Goal: Task Accomplishment & Management: Complete application form

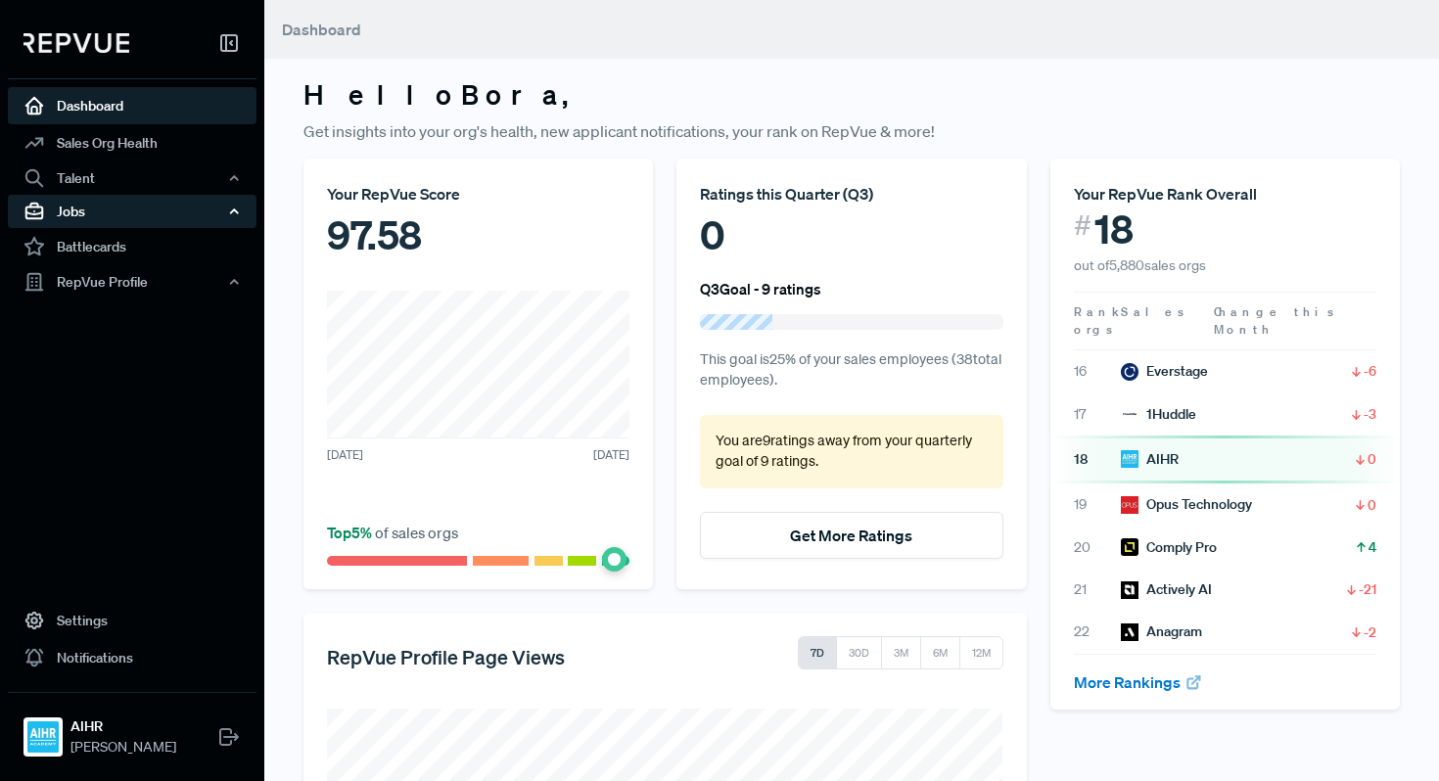
click at [145, 208] on div "Jobs" at bounding box center [132, 211] width 249 height 33
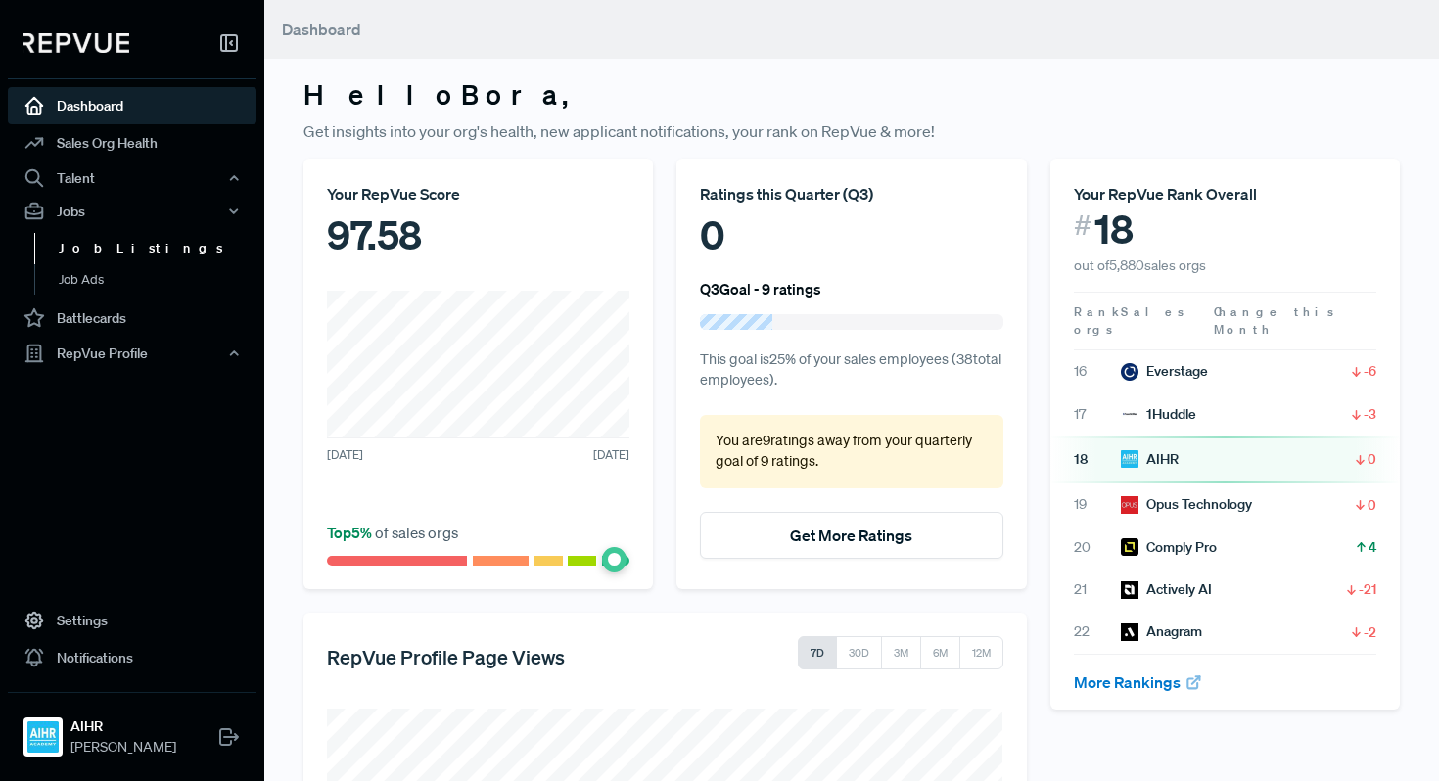
click at [129, 251] on link "Job Listings" at bounding box center [158, 248] width 249 height 31
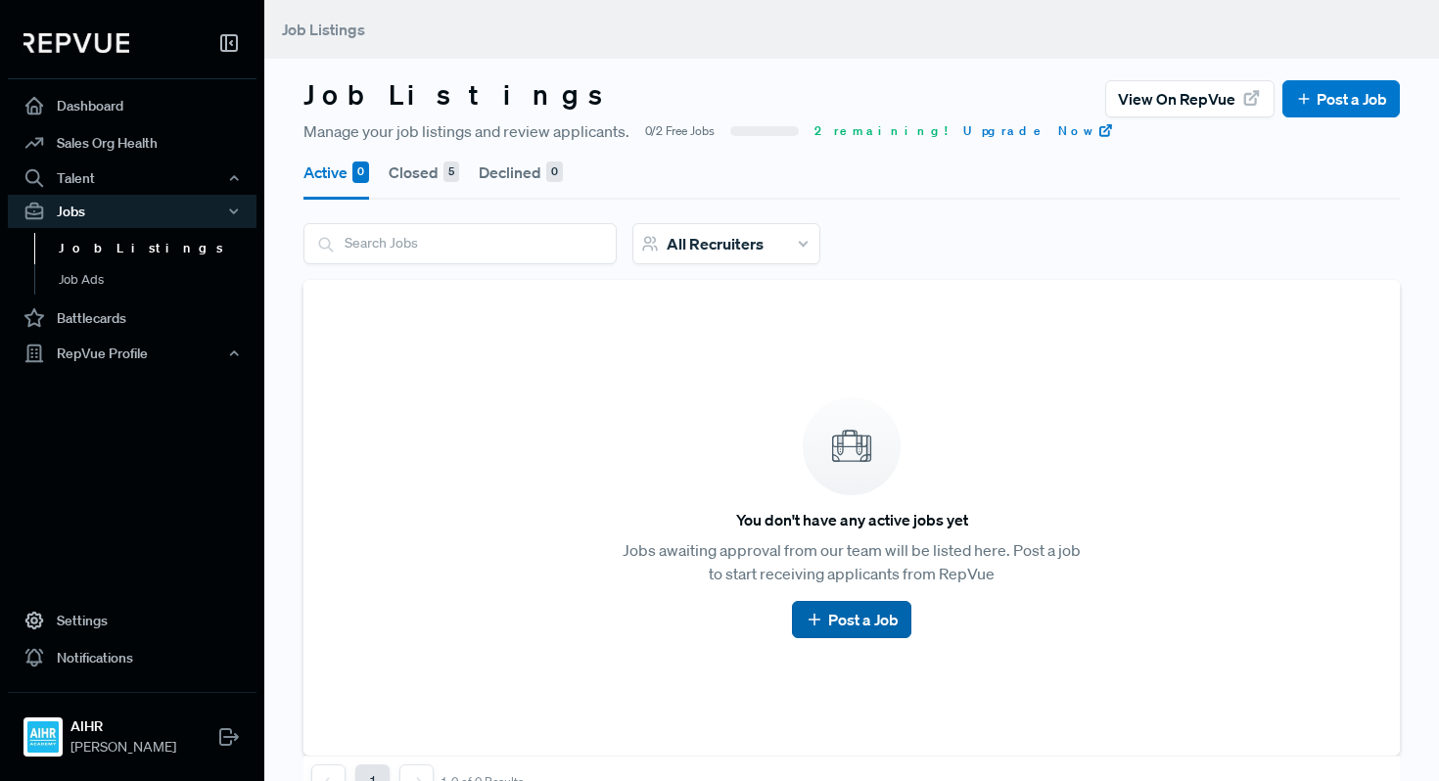
click at [834, 617] on link "Post a Job" at bounding box center [851, 619] width 93 height 23
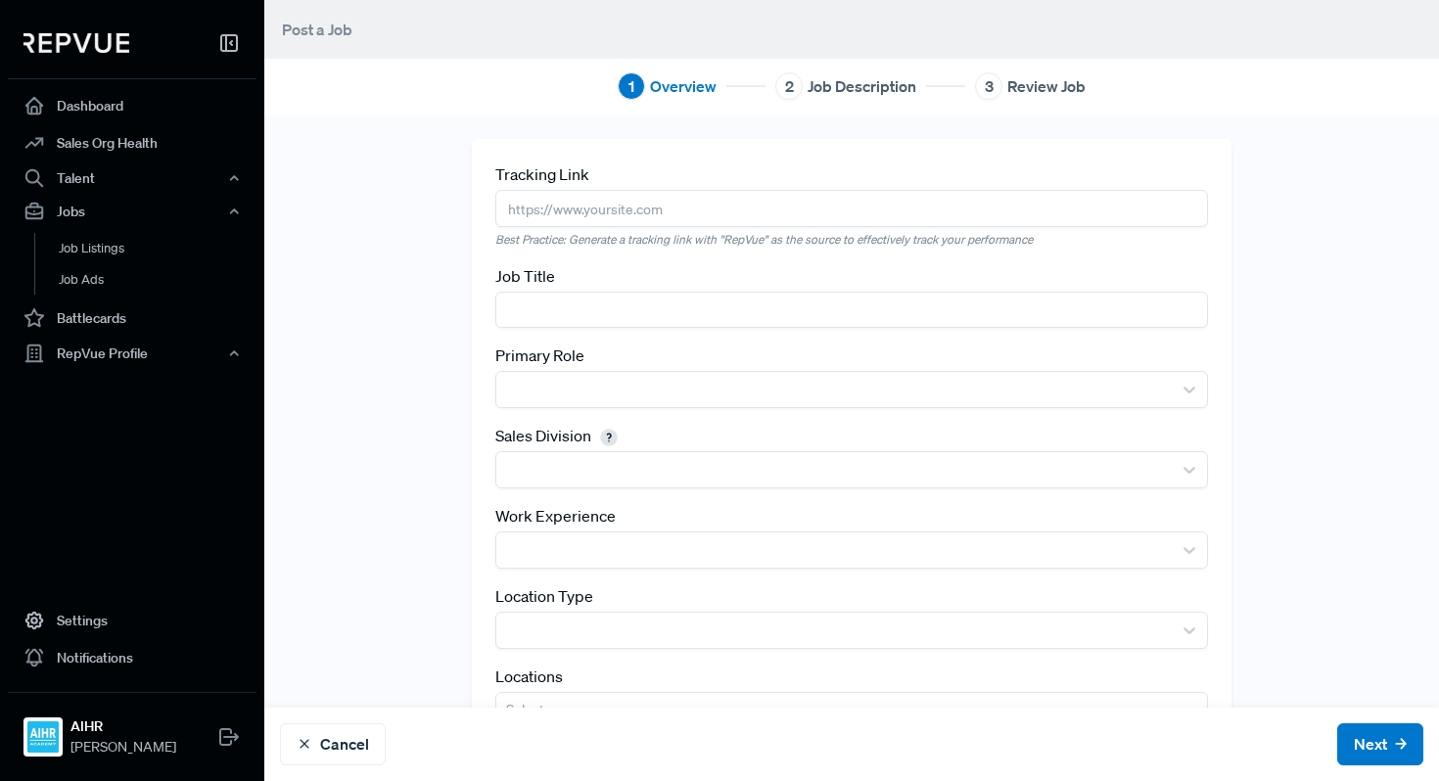
click at [613, 217] on input "text" at bounding box center [851, 208] width 713 height 36
paste input "[URL][DOMAIN_NAME]"
type input "[URL][DOMAIN_NAME]"
click at [581, 311] on input "text" at bounding box center [851, 310] width 713 height 36
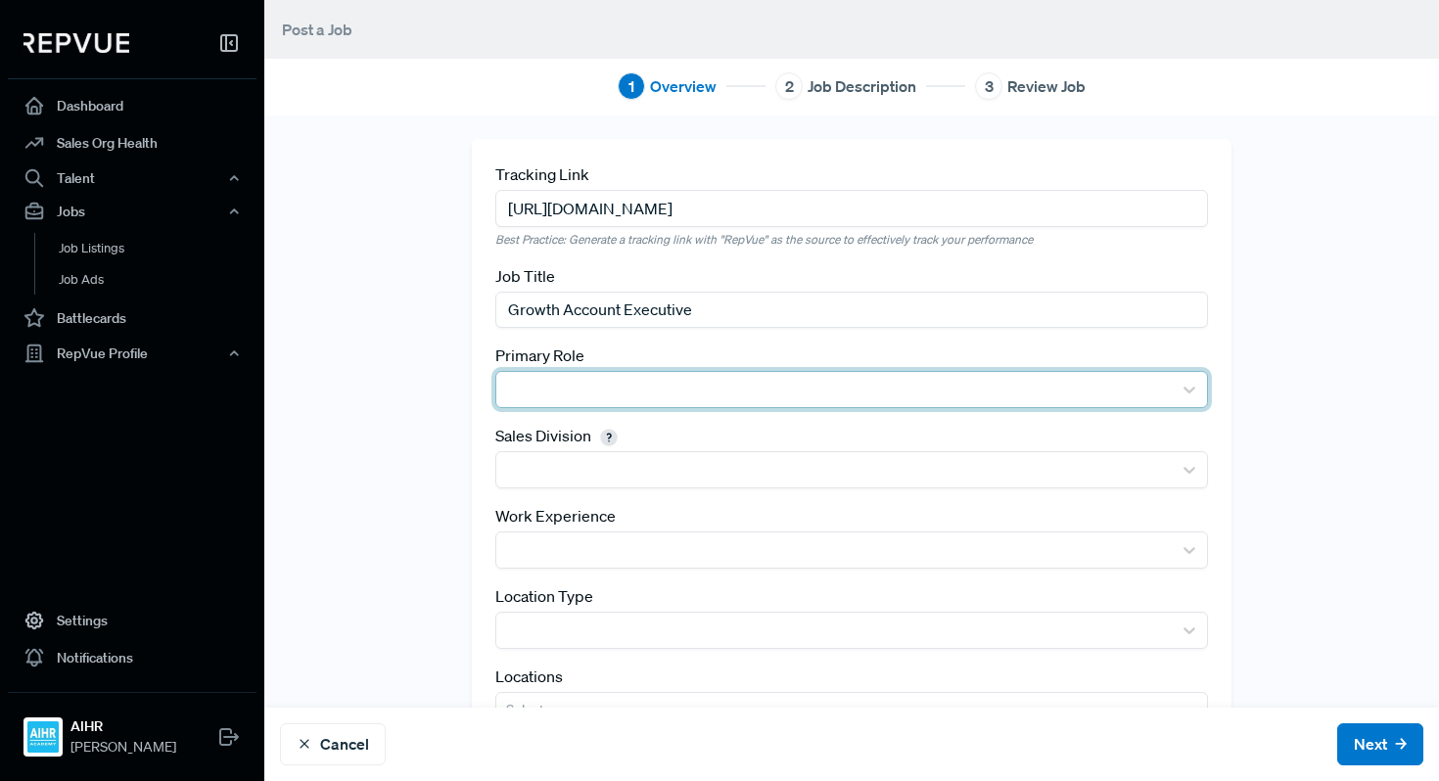
type input "Growth Account Executive"
click at [521, 378] on div at bounding box center [834, 389] width 656 height 27
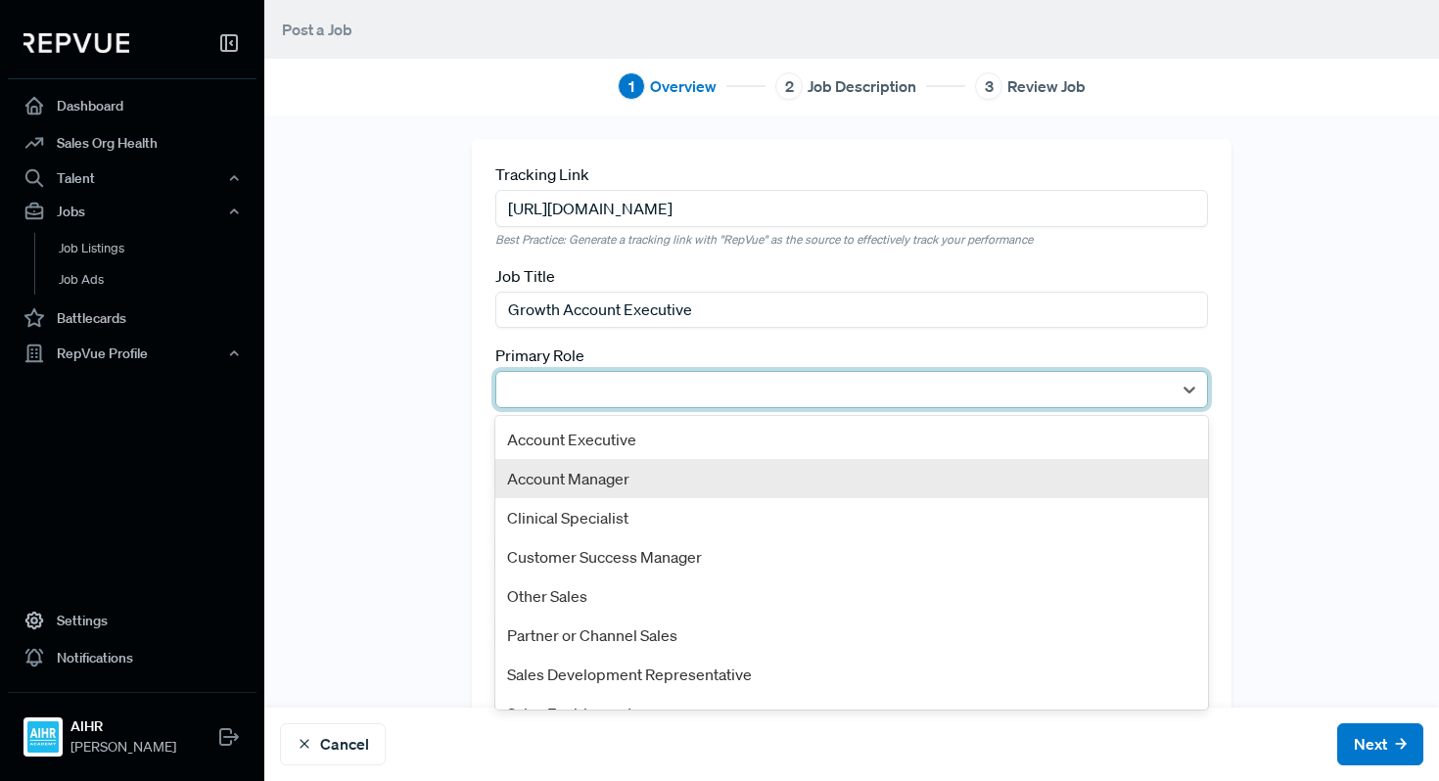
click at [599, 483] on div "Account Manager" at bounding box center [851, 478] width 713 height 39
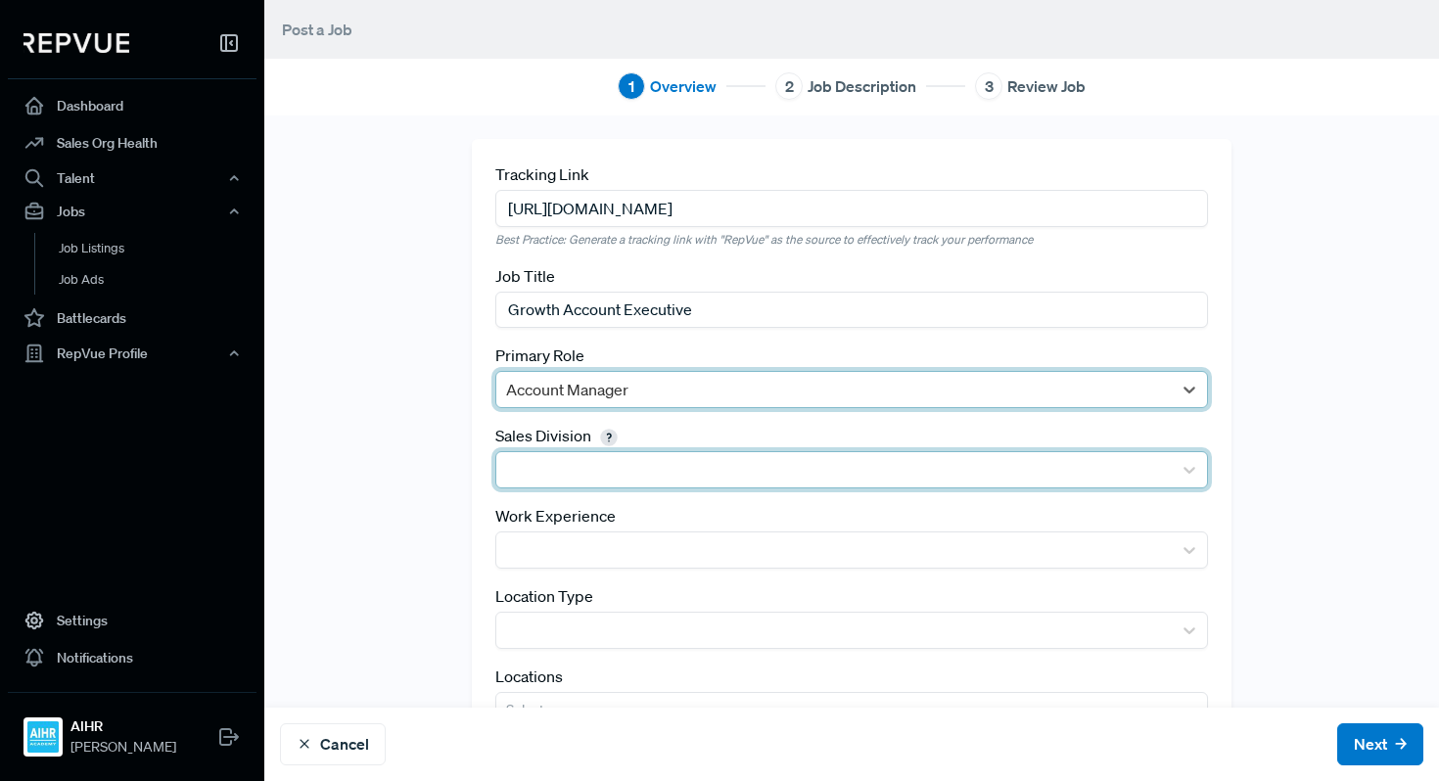
click at [598, 468] on div at bounding box center [834, 469] width 656 height 27
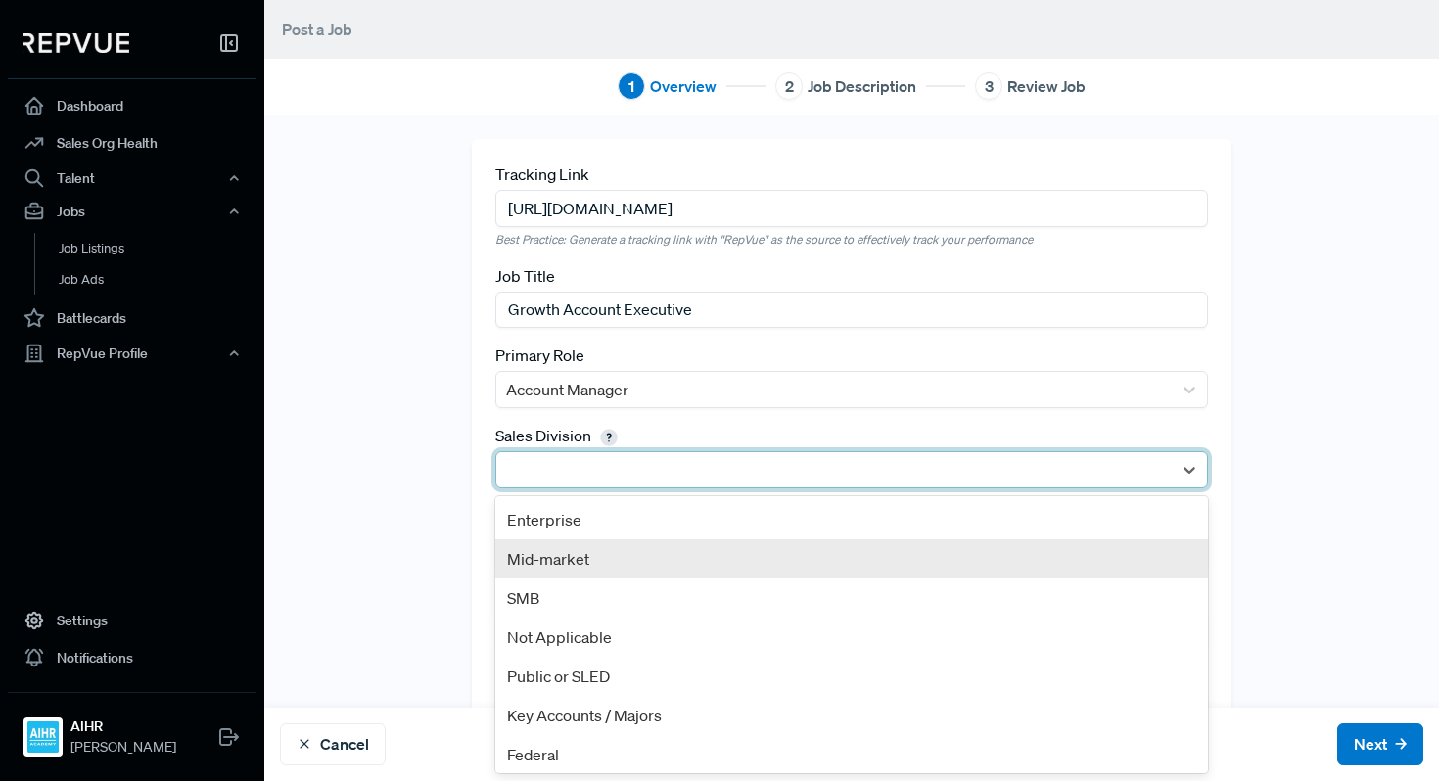
click at [587, 566] on div "Mid-market" at bounding box center [851, 558] width 713 height 39
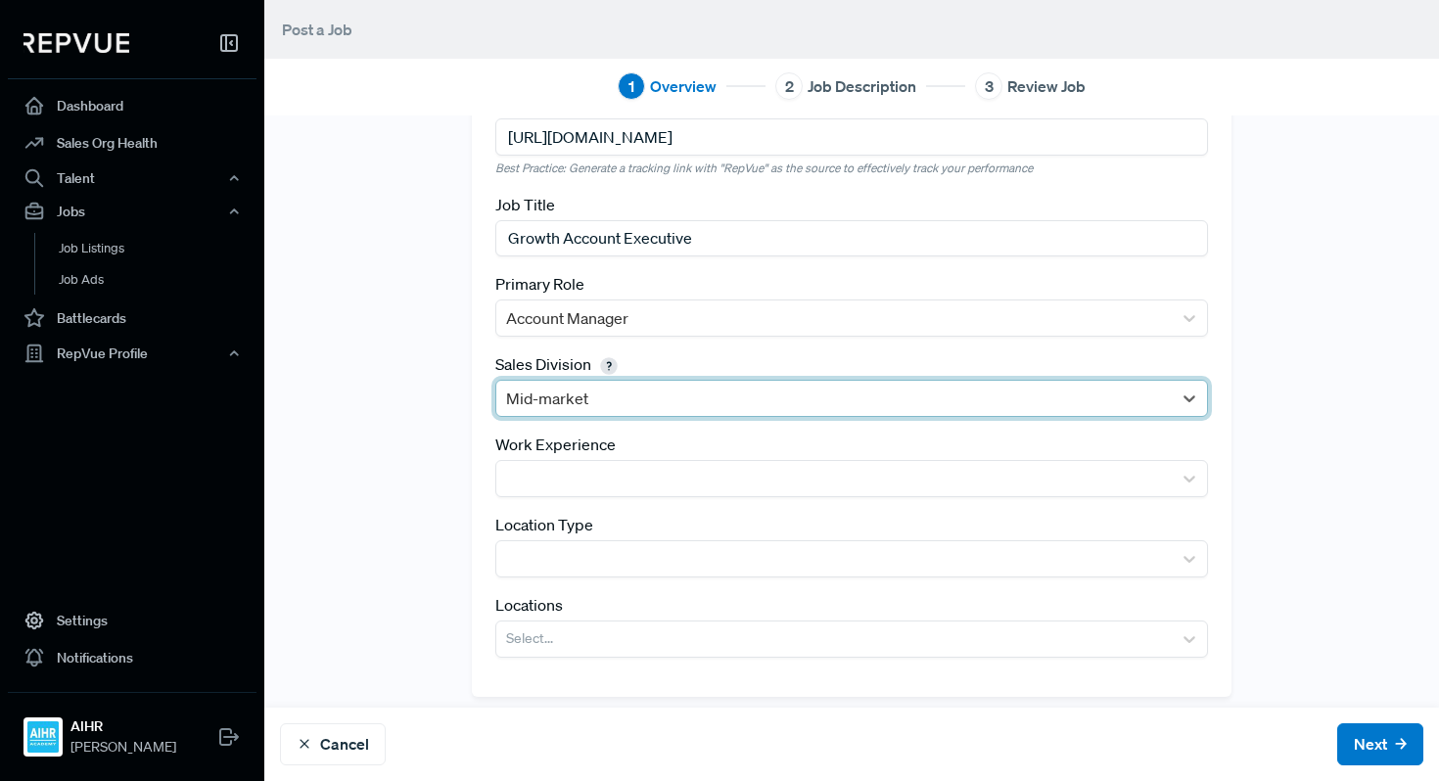
scroll to position [84, 0]
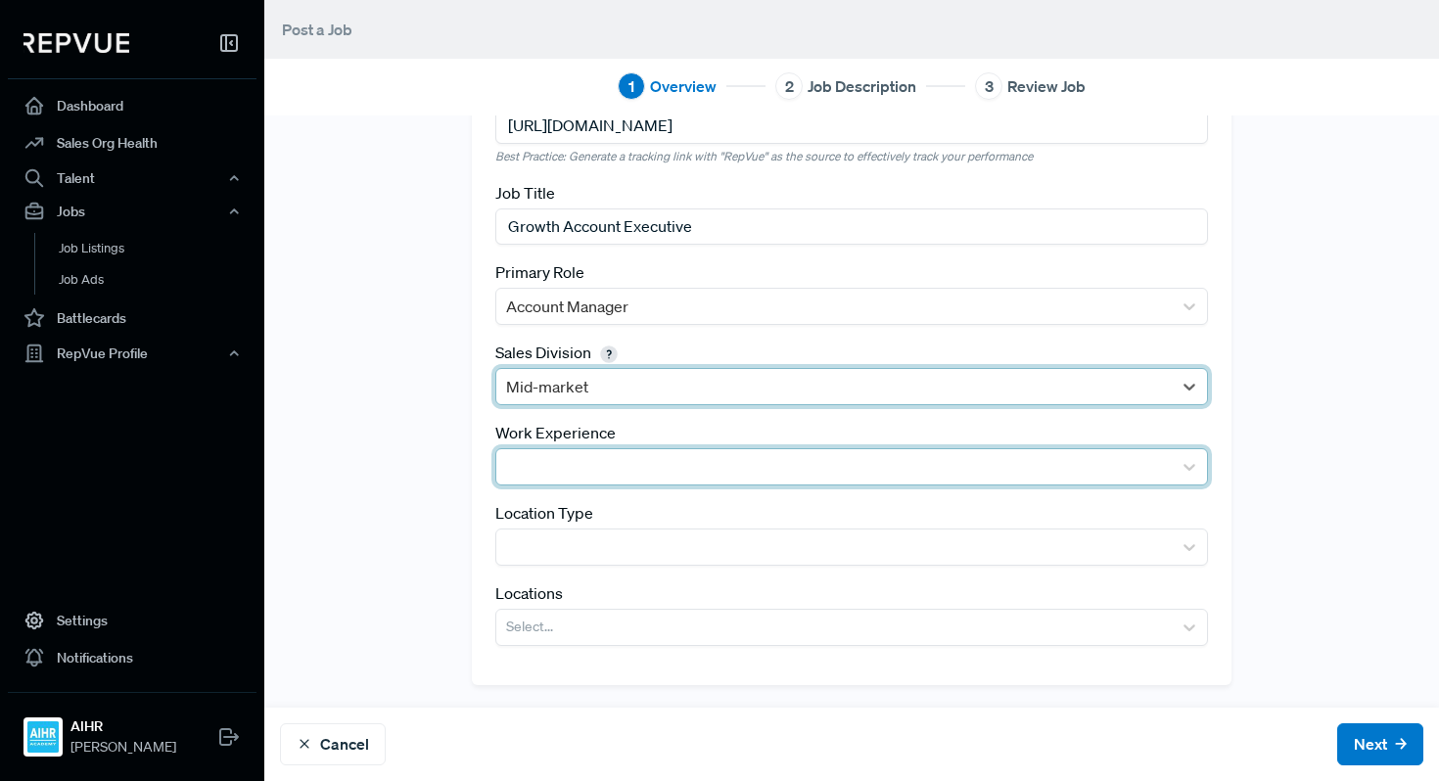
click at [596, 468] on div at bounding box center [834, 466] width 656 height 27
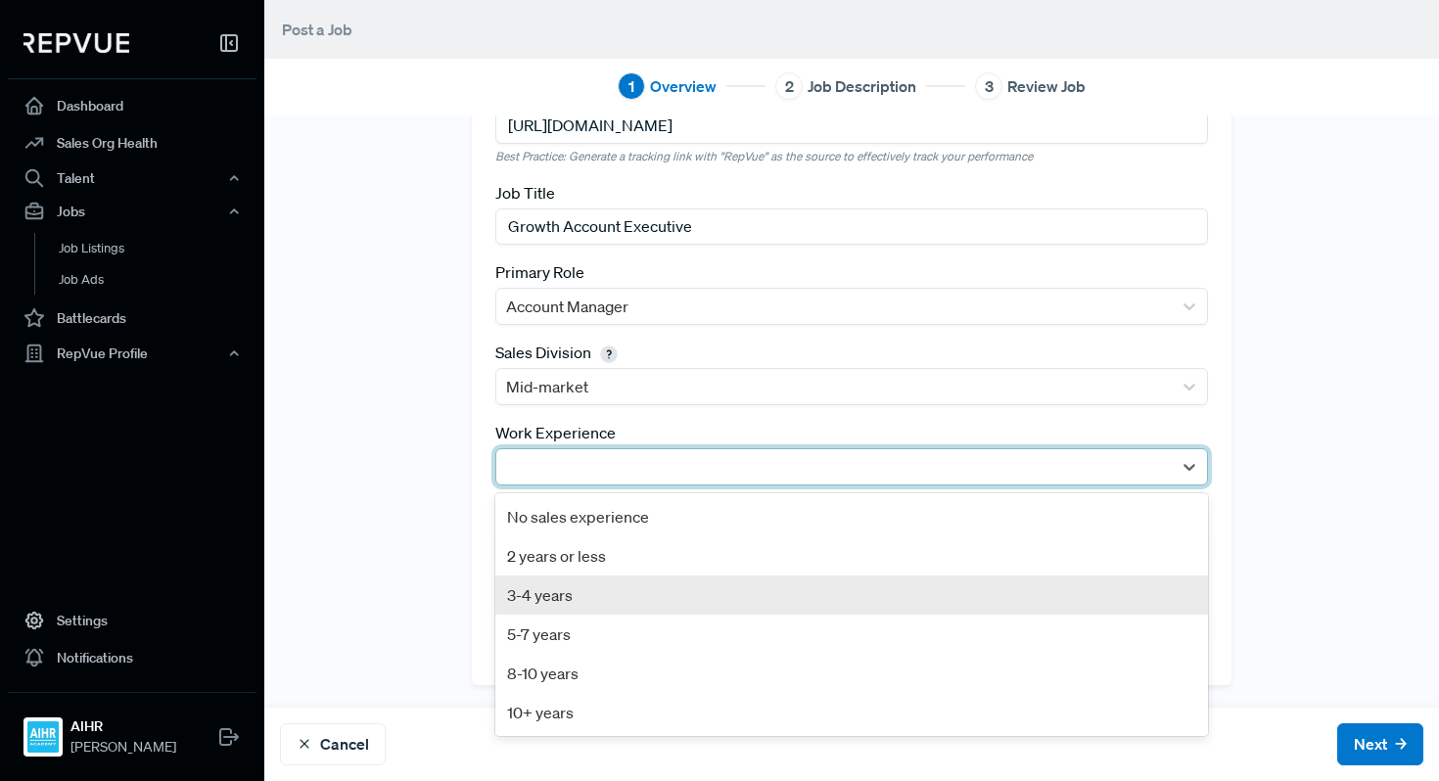
click at [573, 603] on div "3-4 years" at bounding box center [851, 595] width 713 height 39
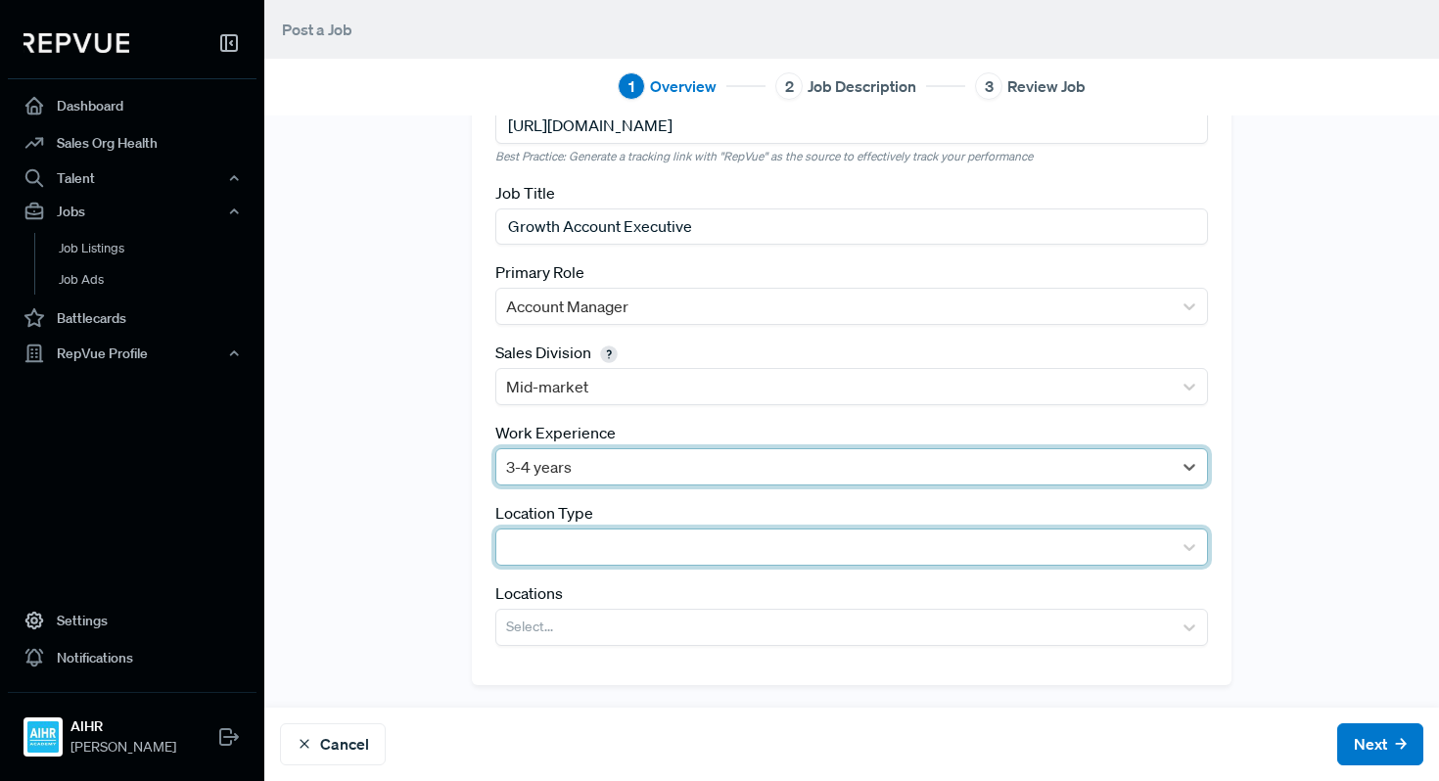
click at [583, 549] on div at bounding box center [834, 546] width 656 height 27
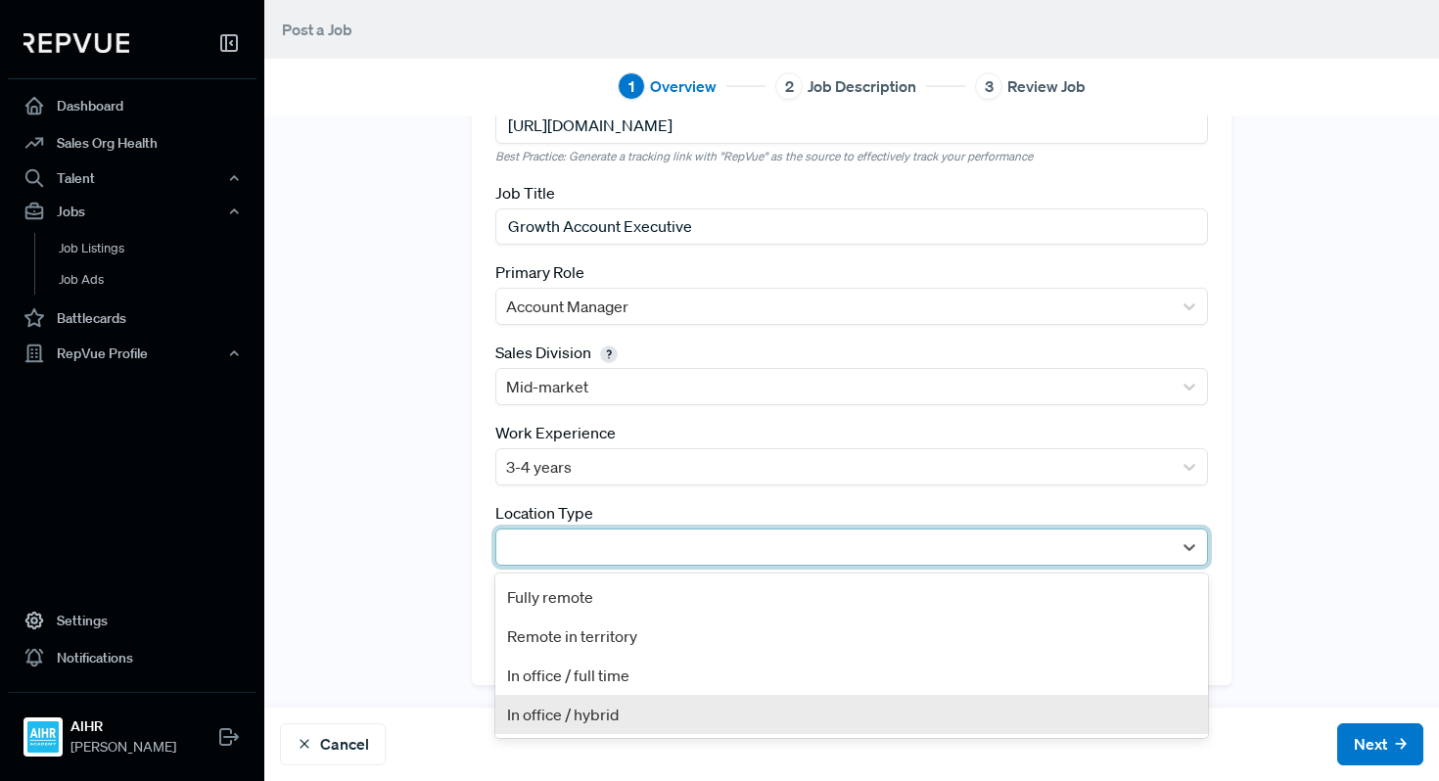
click at [595, 709] on div "In office / hybrid" at bounding box center [851, 714] width 713 height 39
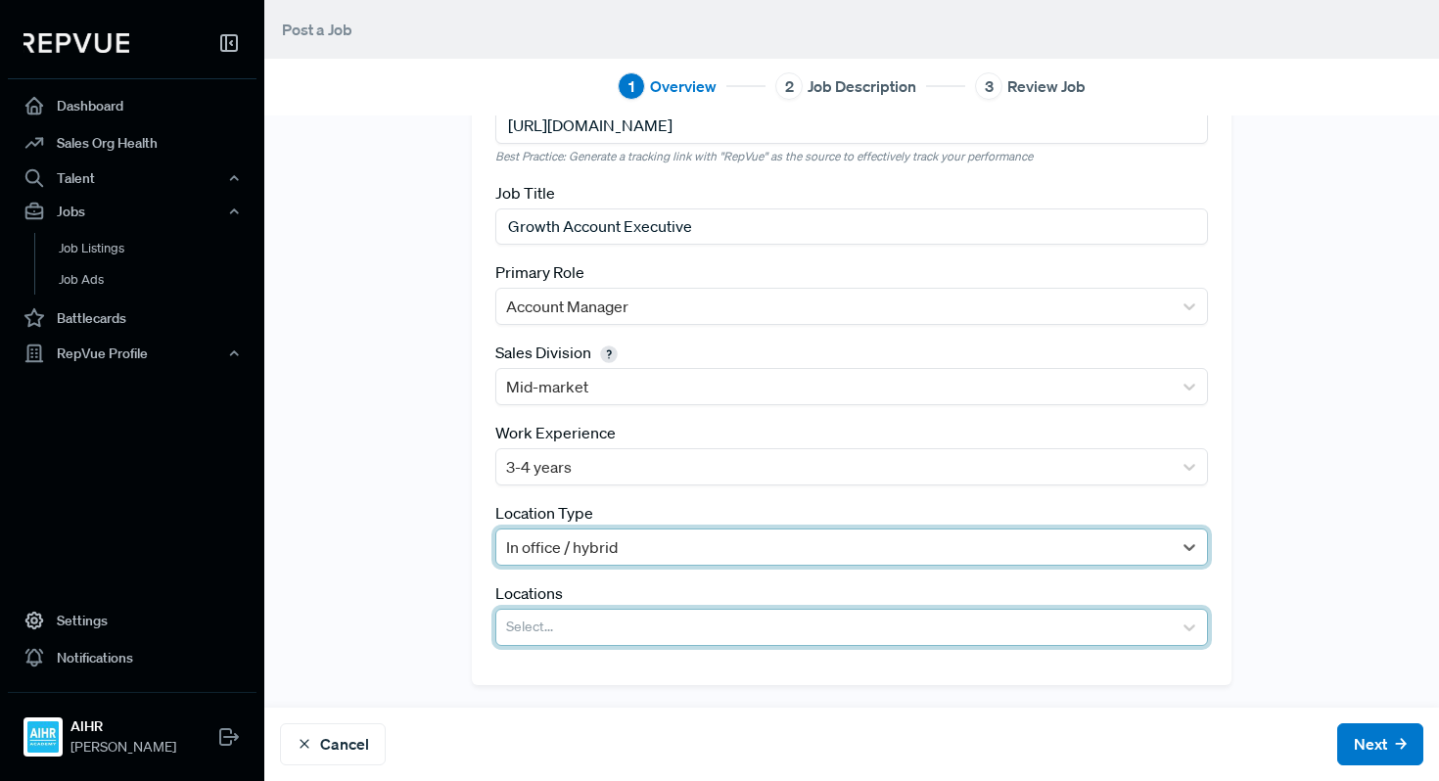
click at [598, 626] on div at bounding box center [834, 627] width 656 height 27
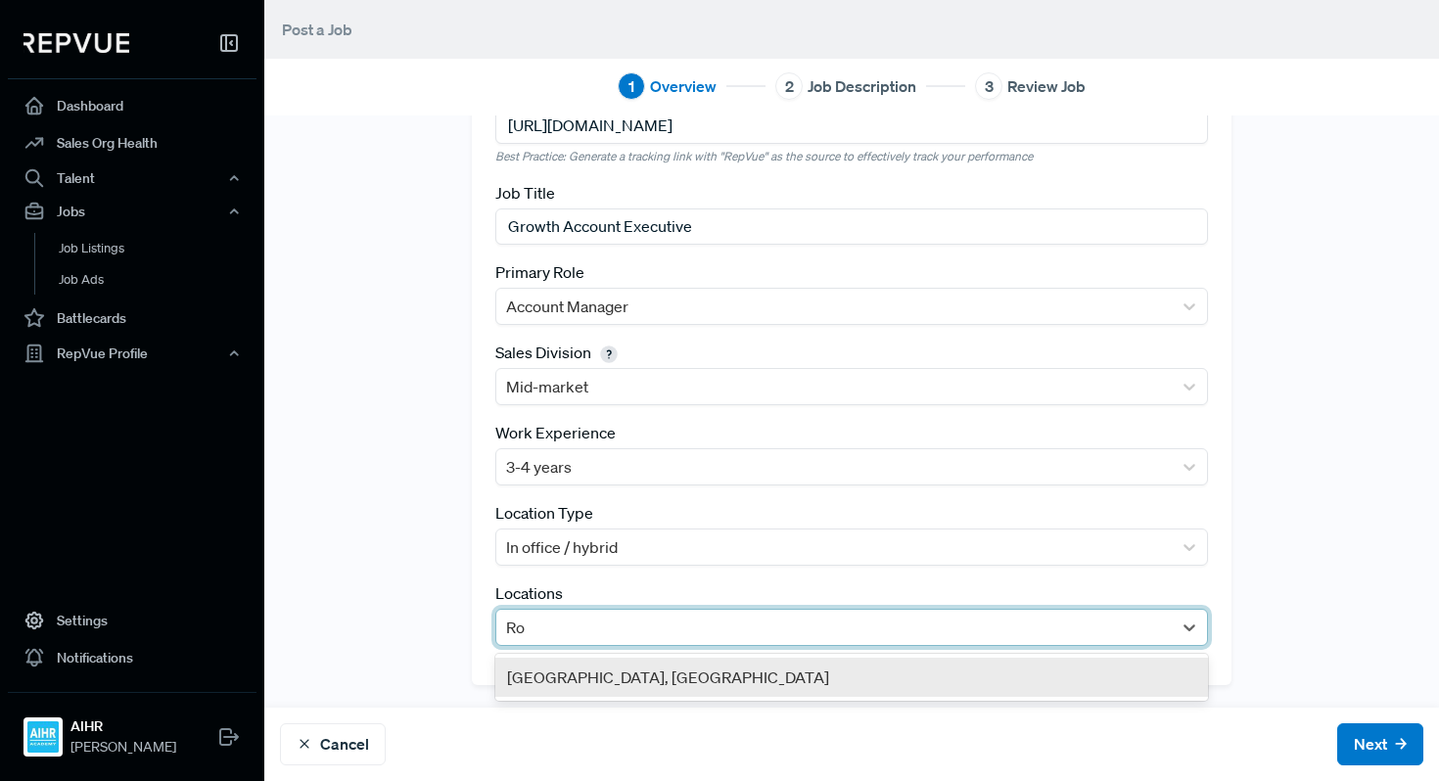
type input "R"
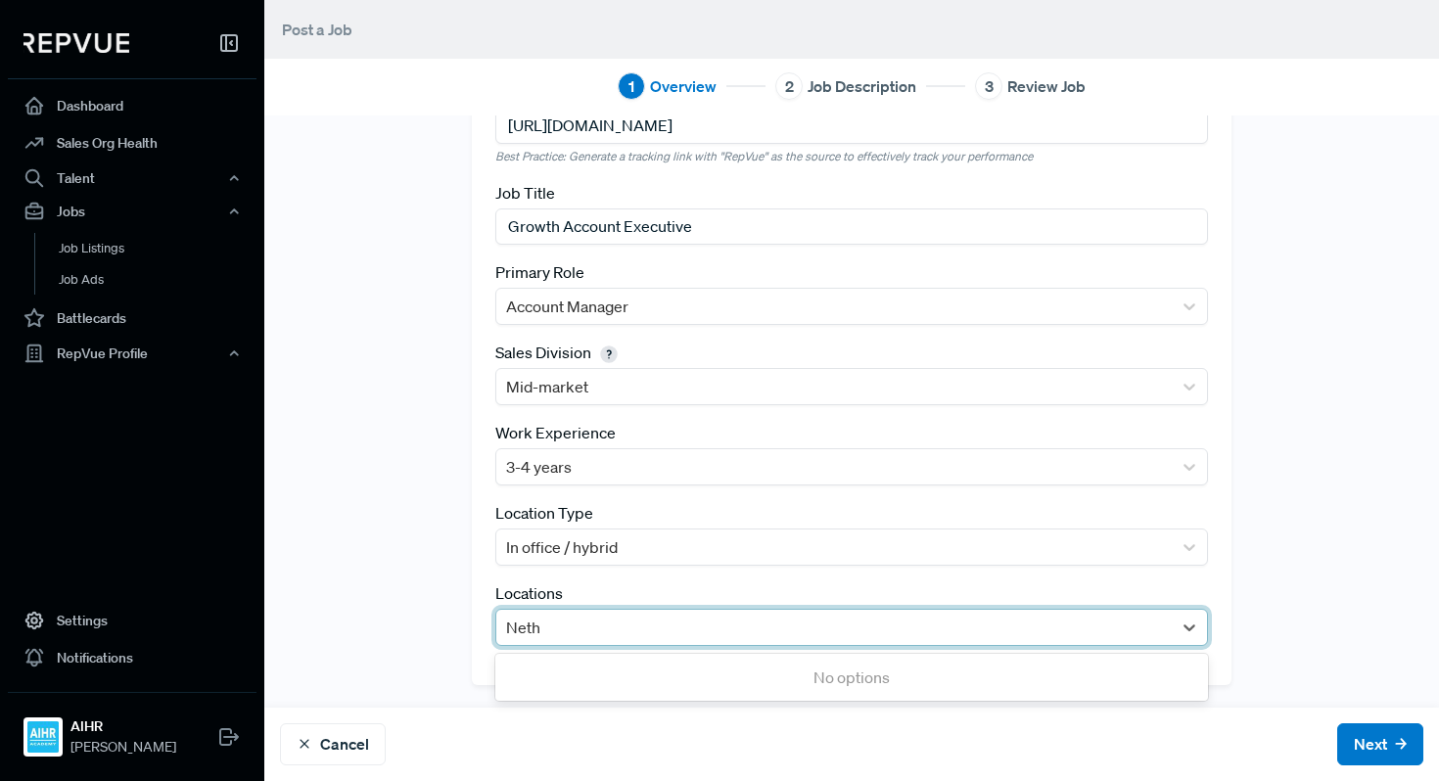
type input "Nethe"
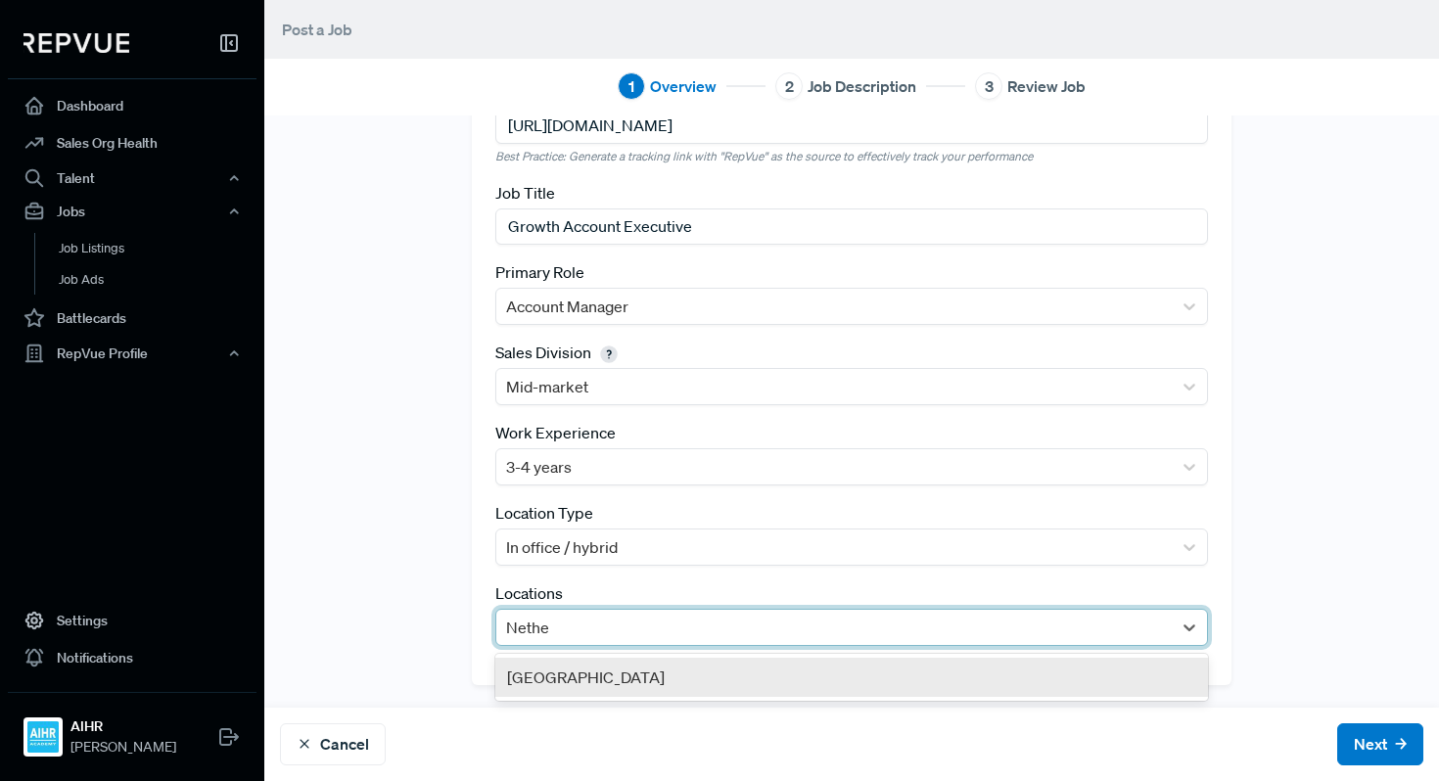
click at [579, 680] on div "[GEOGRAPHIC_DATA]" at bounding box center [851, 677] width 713 height 39
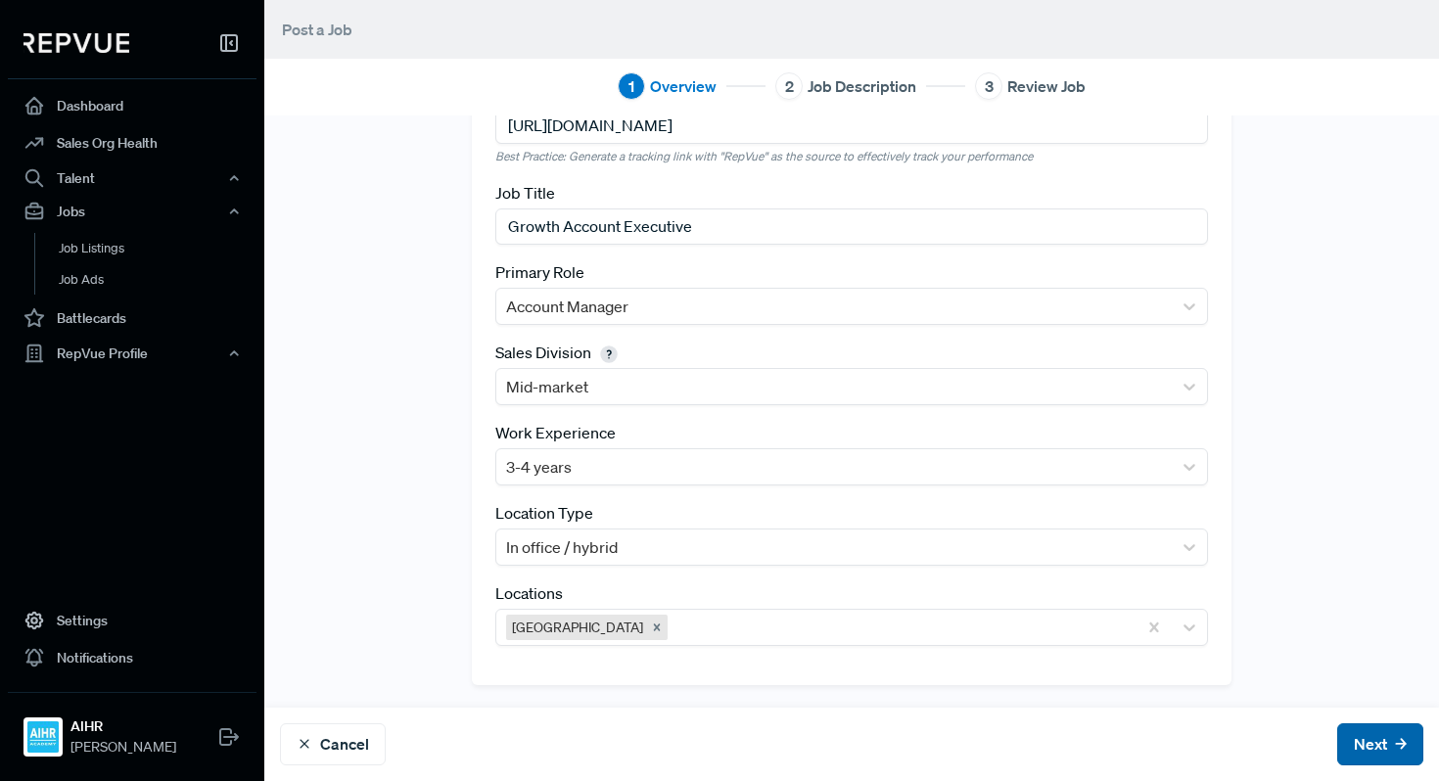
click at [1348, 731] on button "Next" at bounding box center [1380, 744] width 86 height 42
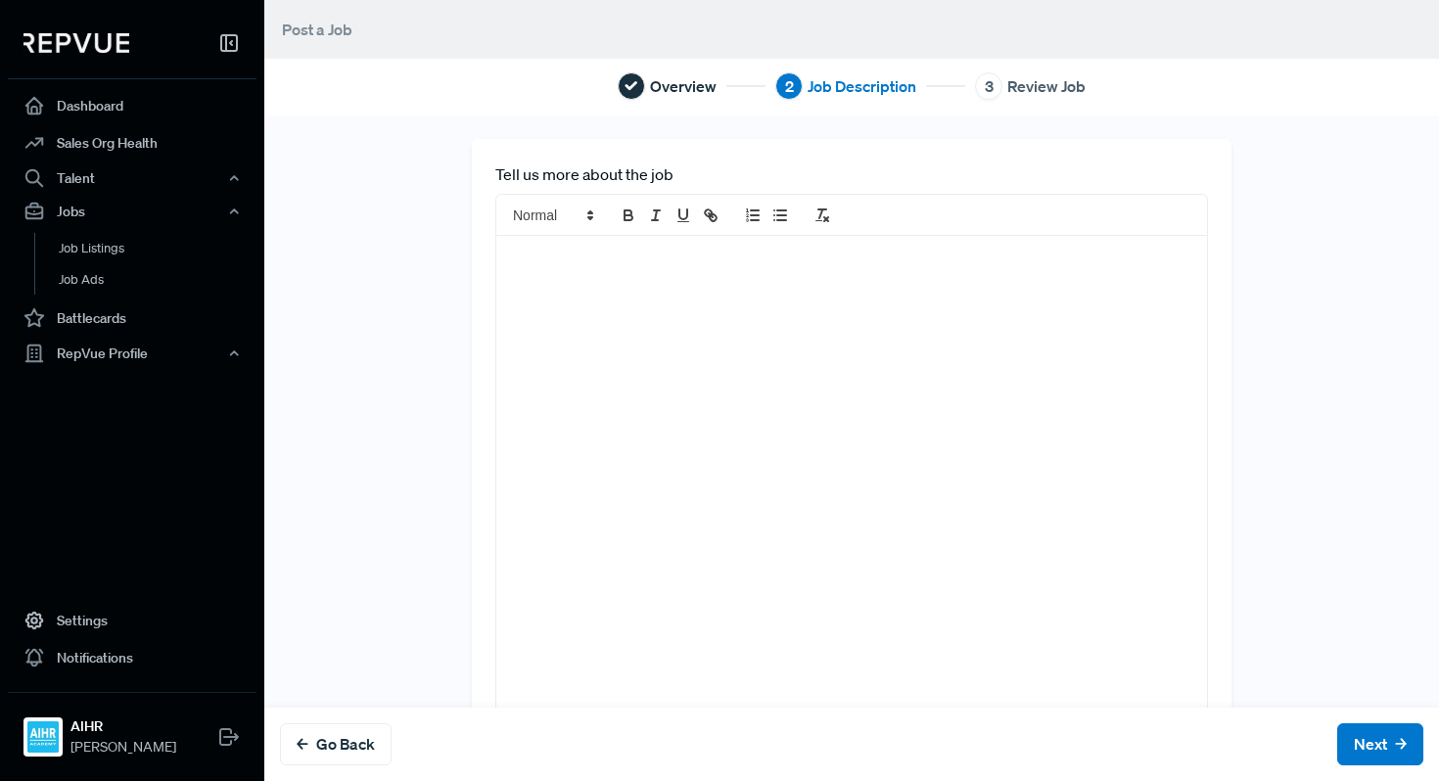
click at [614, 363] on div at bounding box center [851, 482] width 711 height 492
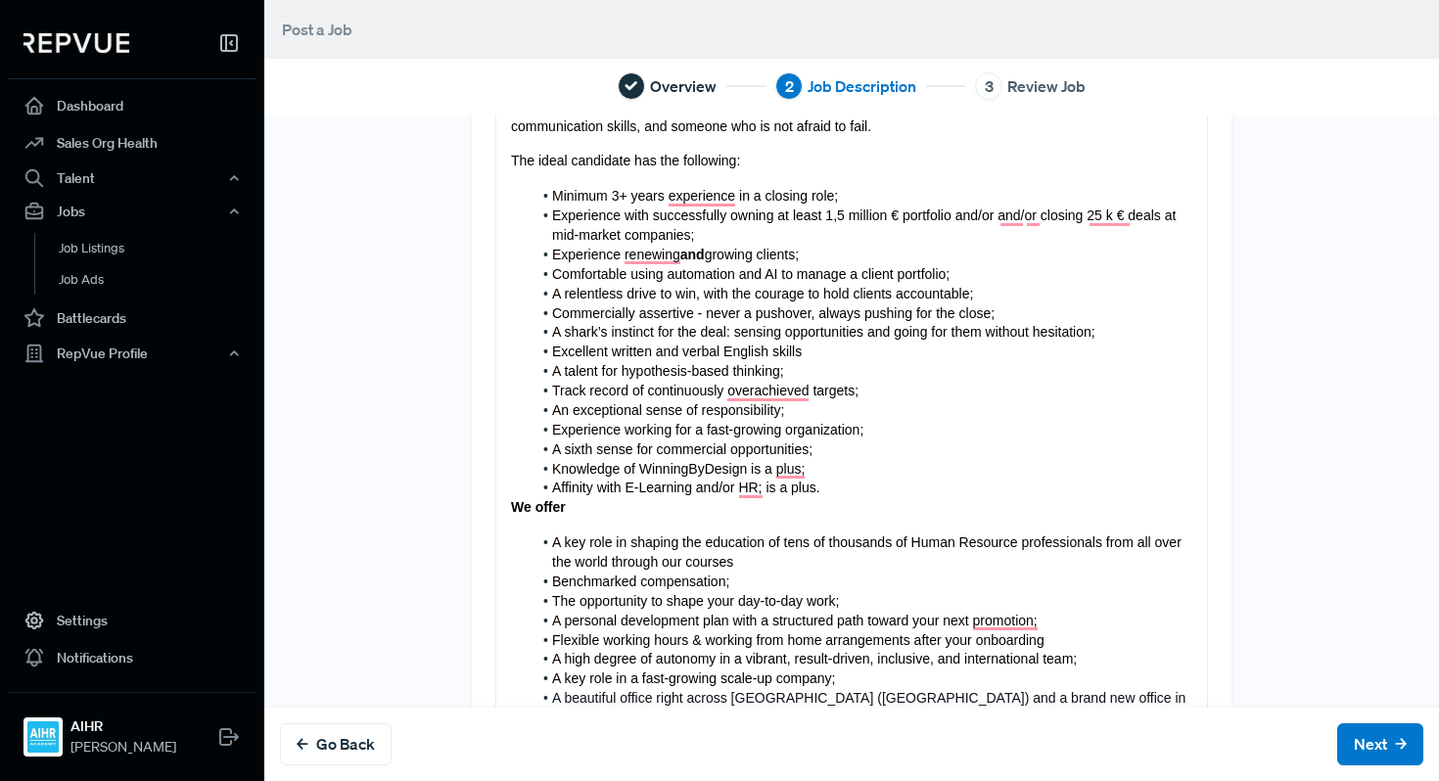
click at [833, 487] on li "Affinity with E-Learning and/or HR; is a plus." at bounding box center [862, 489] width 661 height 20
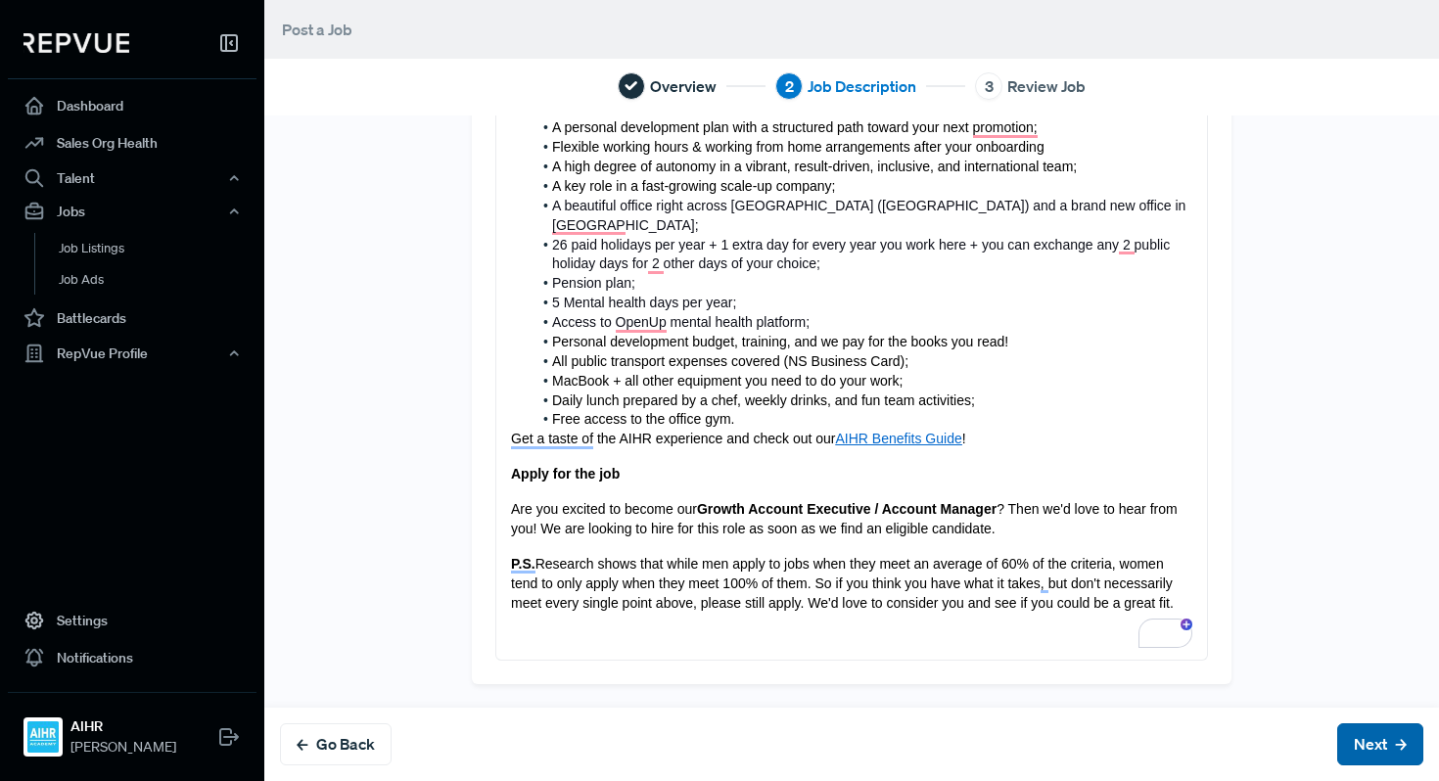
click at [1370, 747] on button "Next" at bounding box center [1380, 744] width 86 height 42
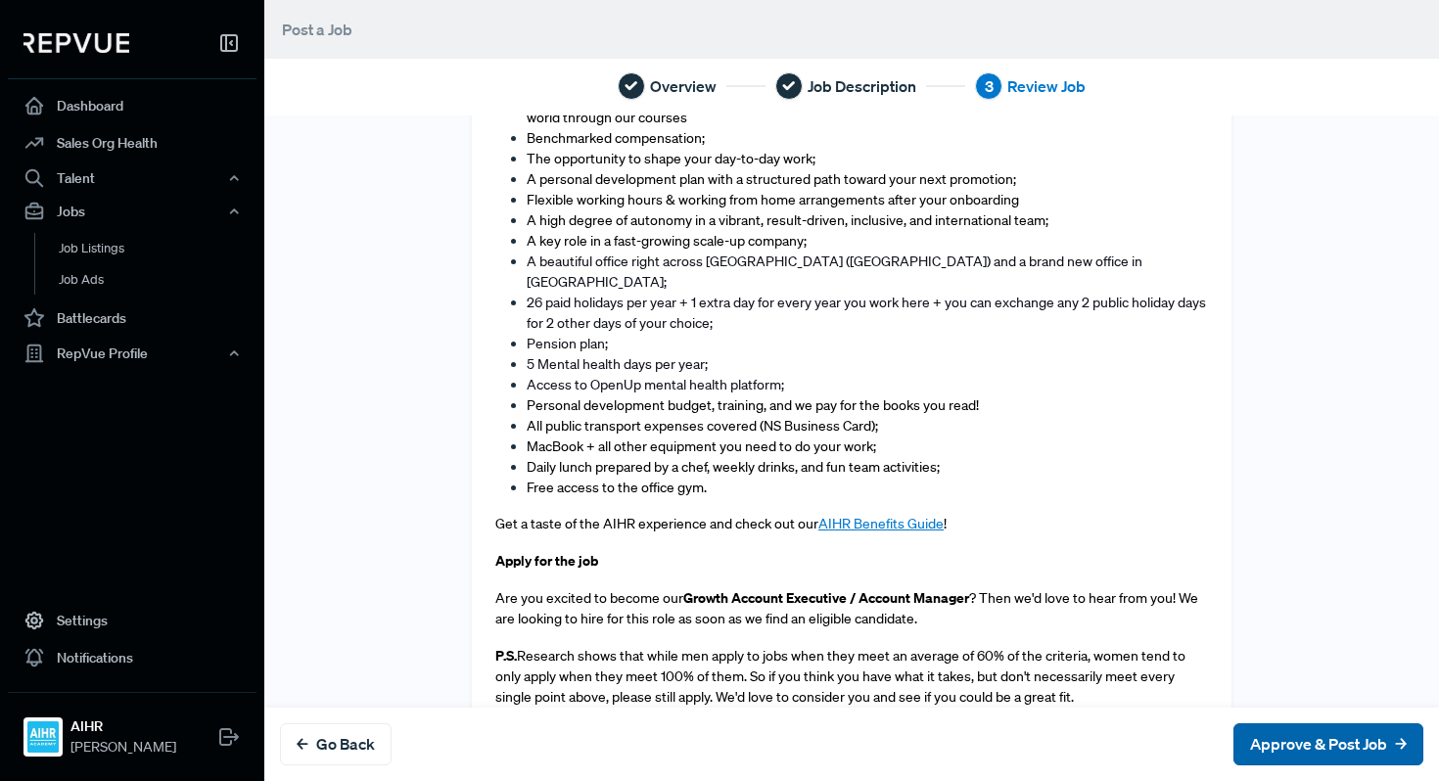
click at [1287, 744] on button "Approve & Post Job" at bounding box center [1328, 744] width 190 height 42
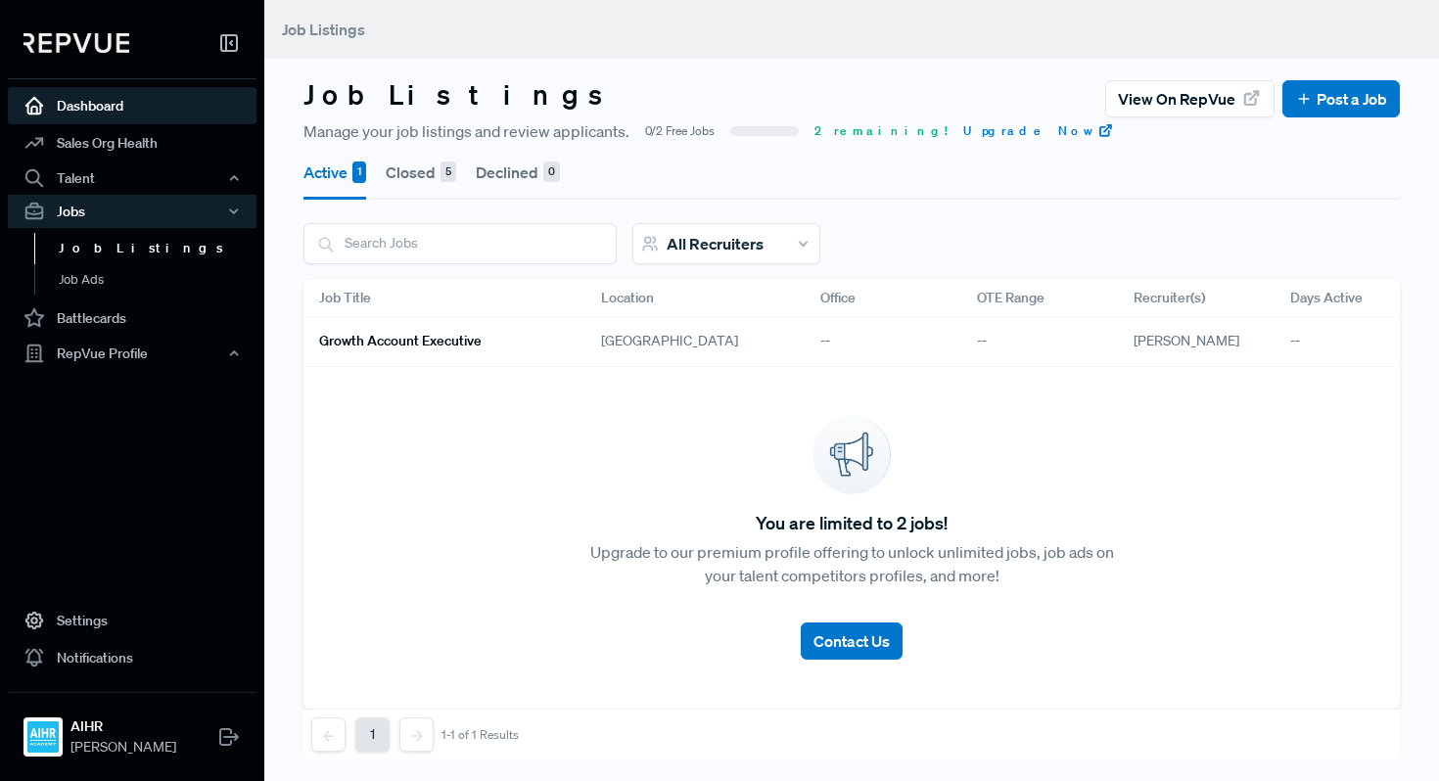
click at [129, 111] on link "Dashboard" at bounding box center [132, 105] width 249 height 37
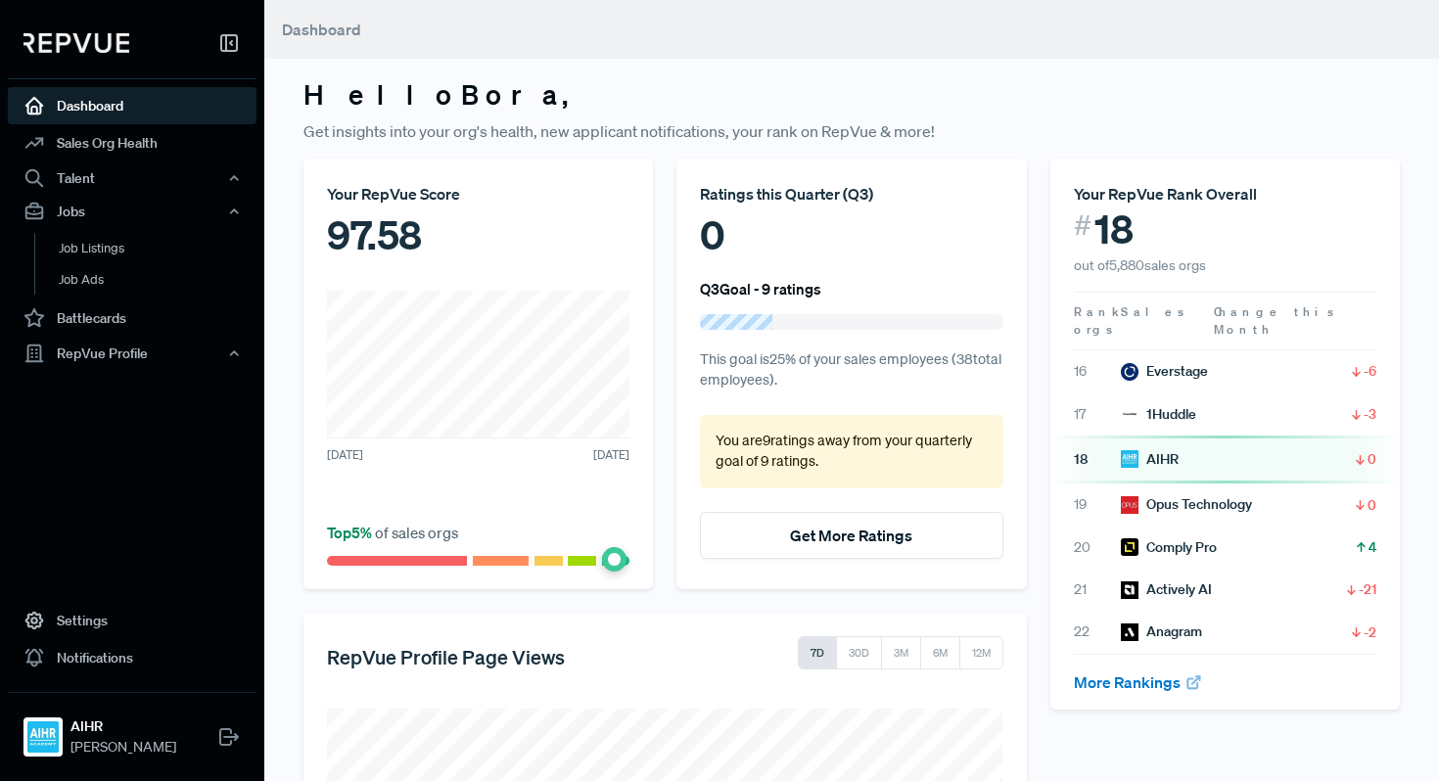
drag, startPoint x: 616, startPoint y: 556, endPoint x: 626, endPoint y: 556, distance: 10.8
click at [626, 556] on div at bounding box center [478, 561] width 302 height 10
click at [494, 141] on p "Get insights into your org's health, new applicant notifications, your rank on …" at bounding box center [851, 130] width 1096 height 23
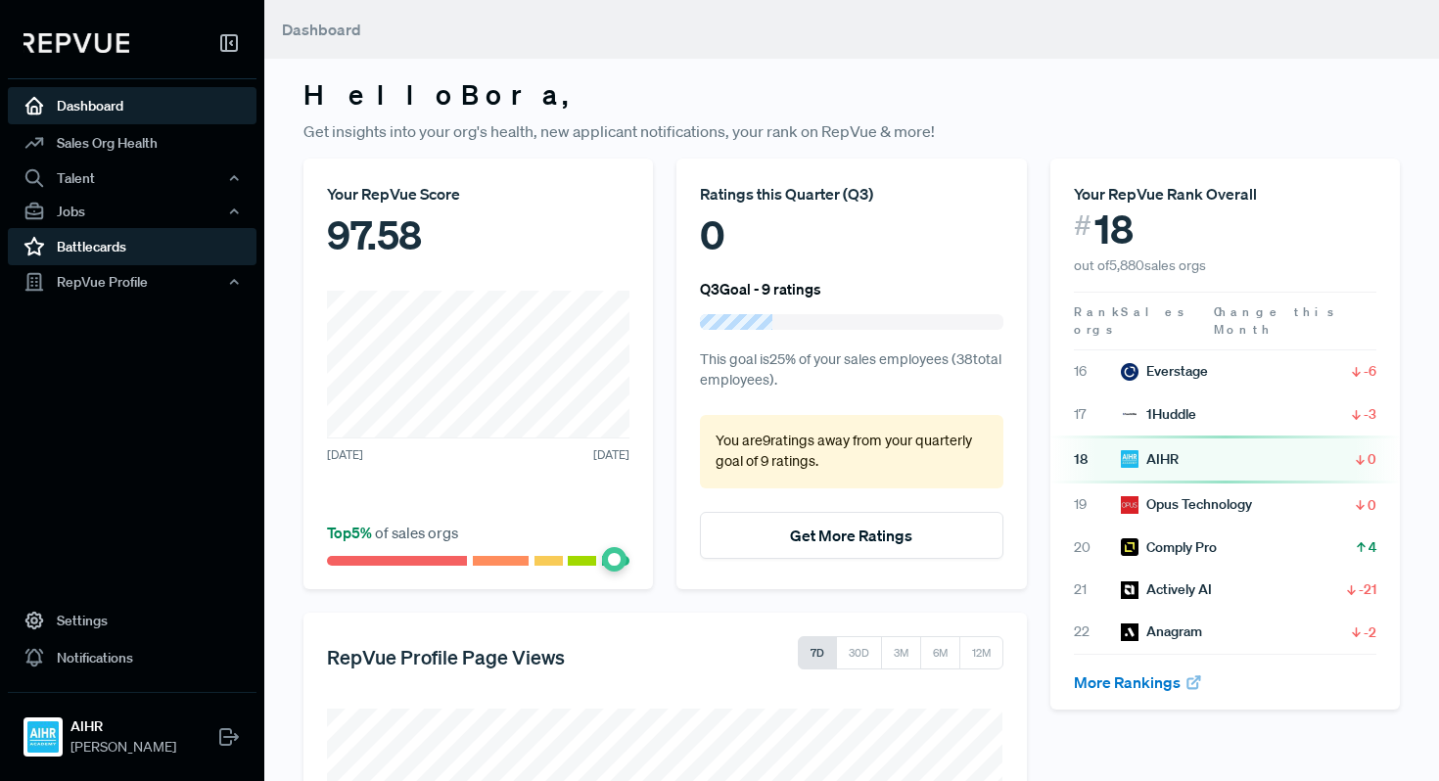
click at [128, 248] on link "Battlecards" at bounding box center [132, 246] width 249 height 37
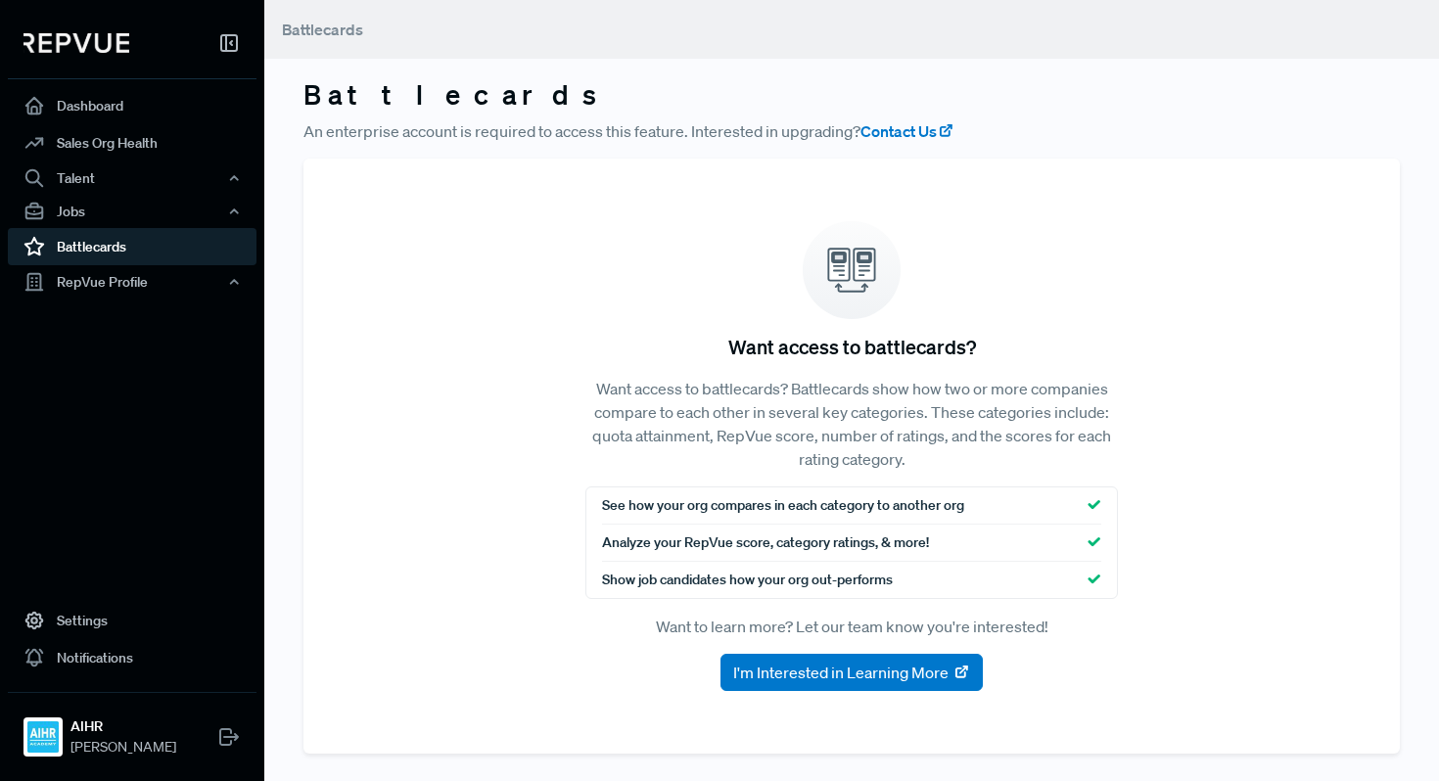
scroll to position [4, 0]
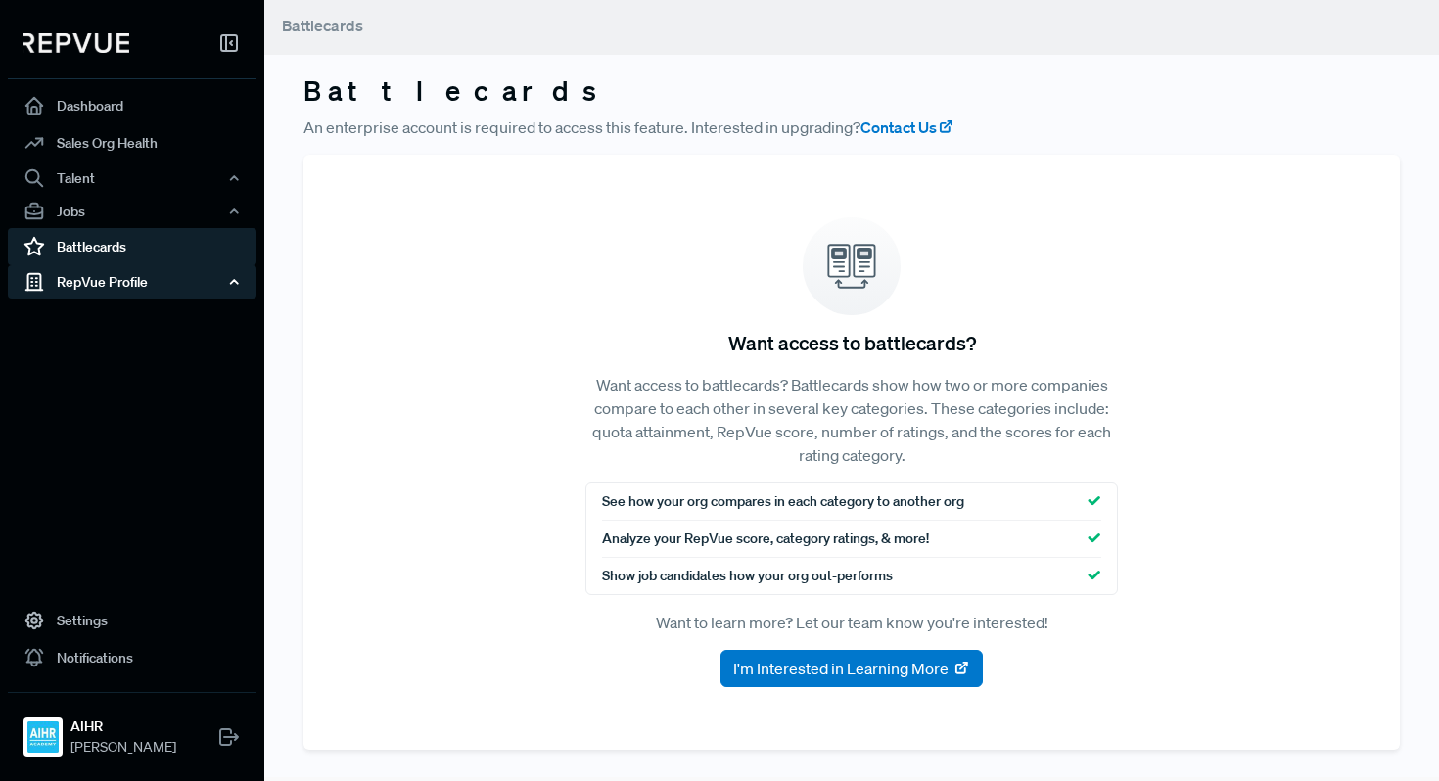
click at [110, 281] on div "RepVue Profile" at bounding box center [132, 281] width 249 height 33
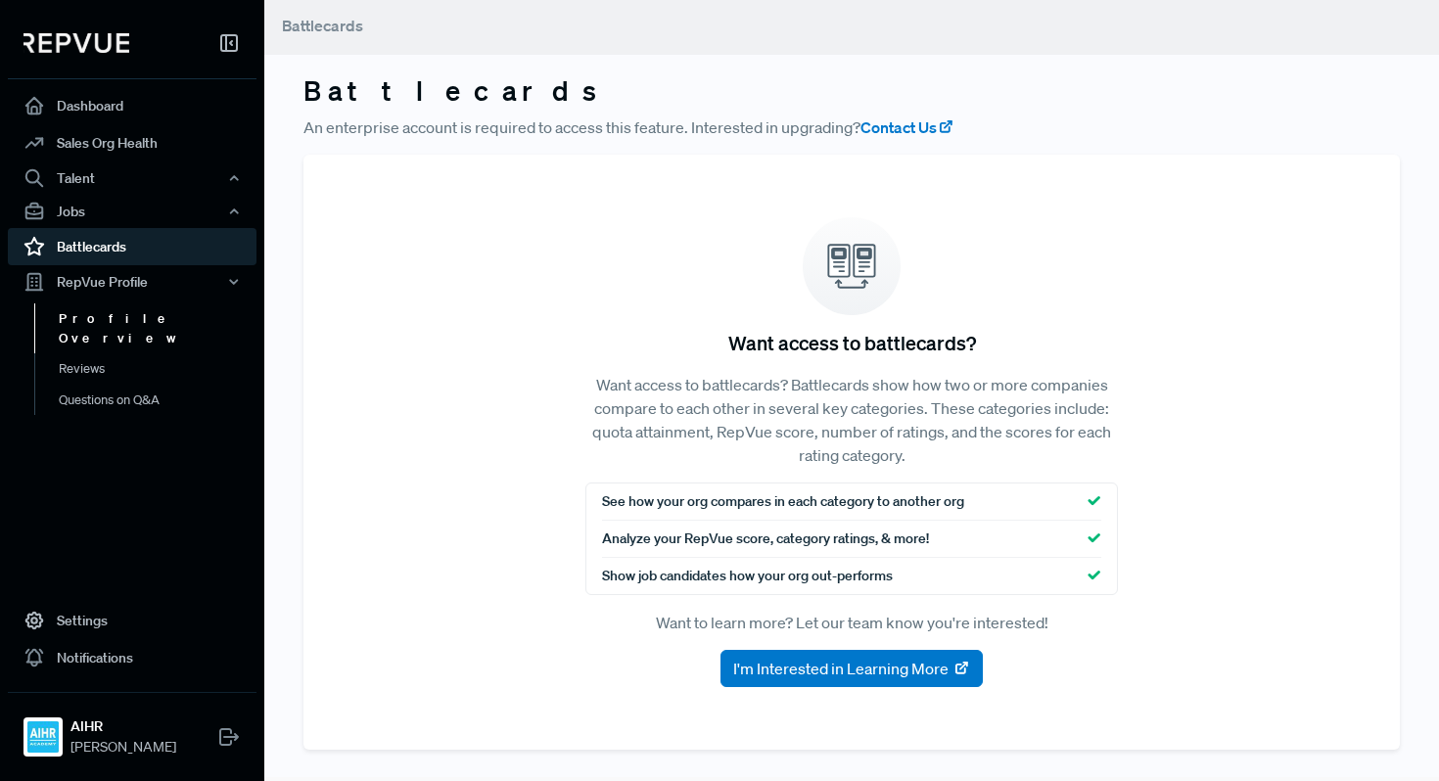
click at [110, 323] on link "Profile Overview" at bounding box center [158, 328] width 249 height 50
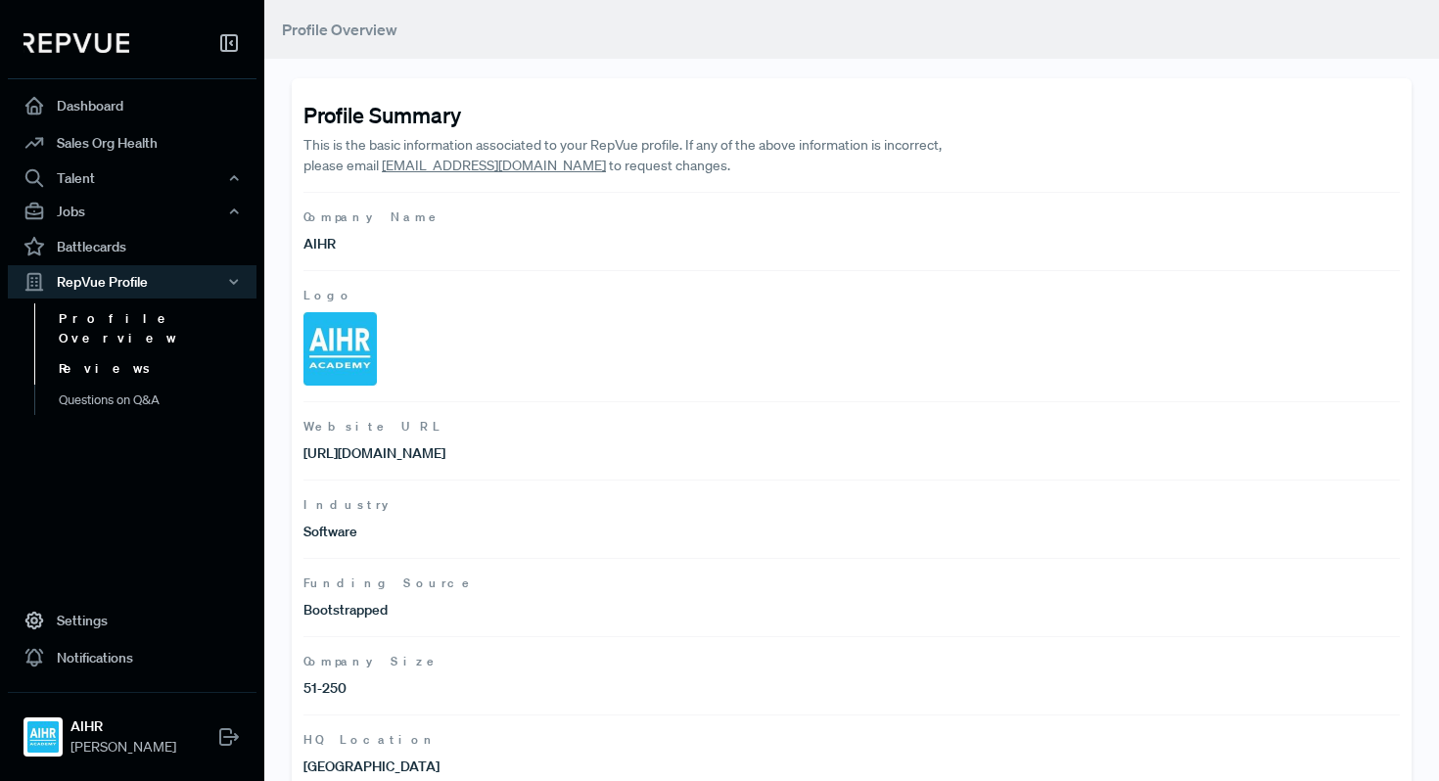
click at [89, 353] on link "Reviews" at bounding box center [158, 368] width 249 height 31
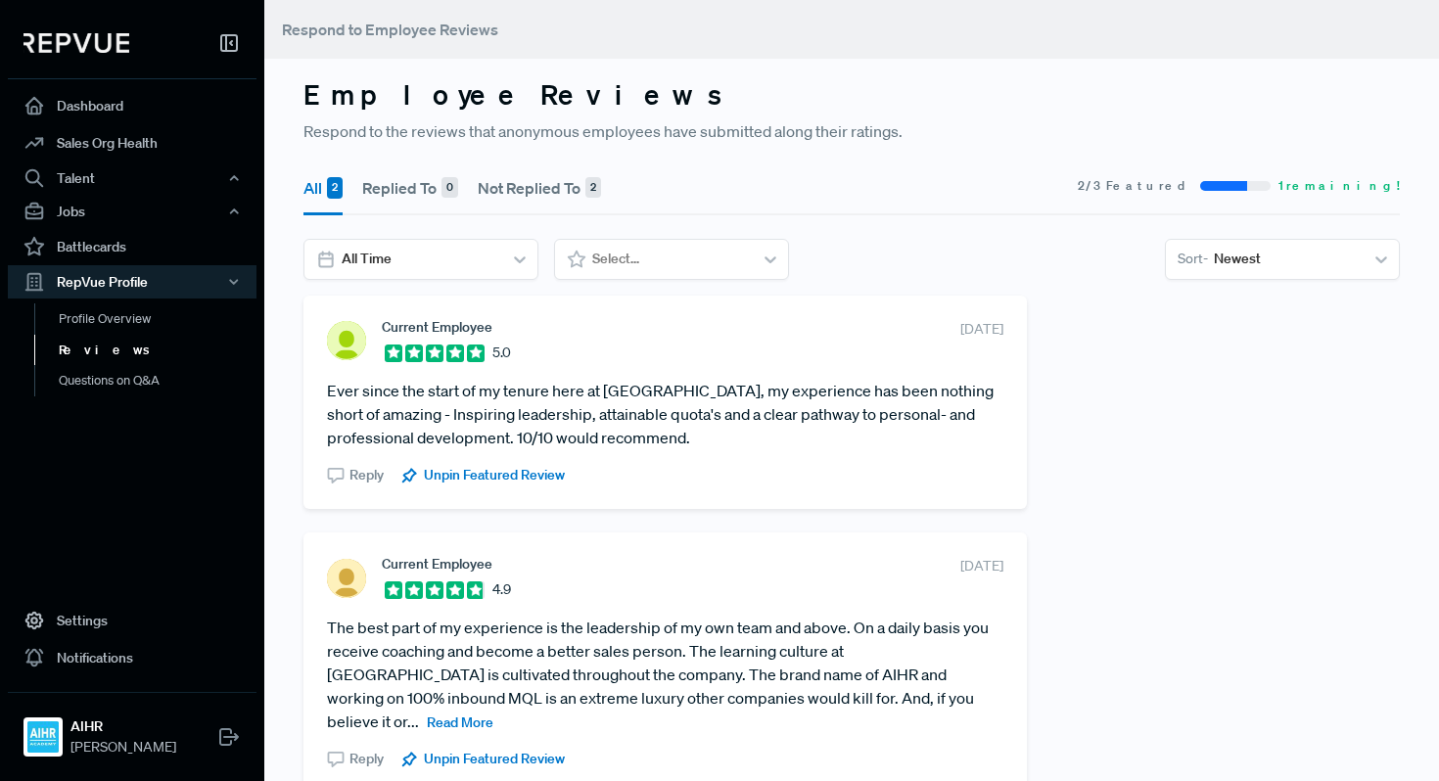
click at [405, 191] on button "Replied To 0" at bounding box center [410, 188] width 96 height 55
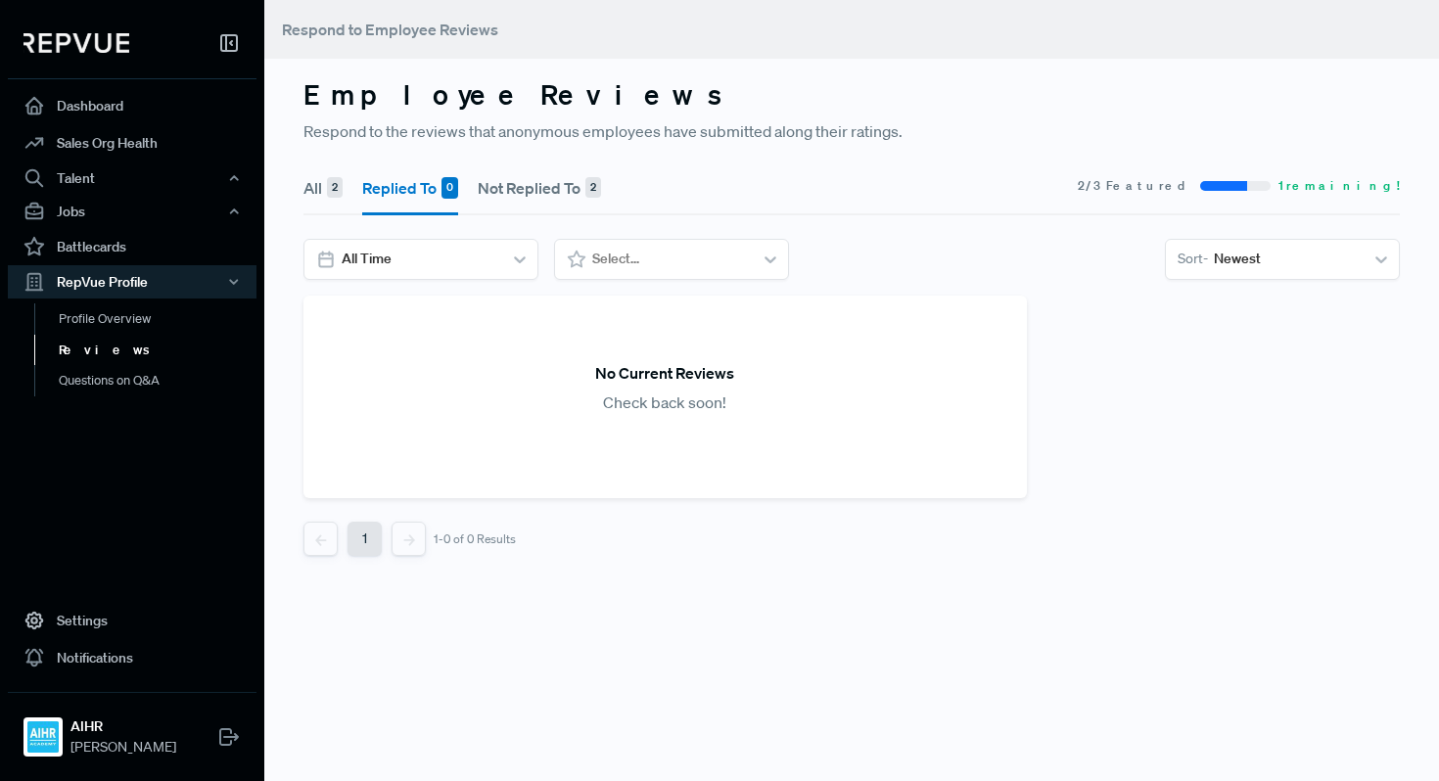
click at [499, 177] on button "Not Replied To 2" at bounding box center [539, 188] width 123 height 55
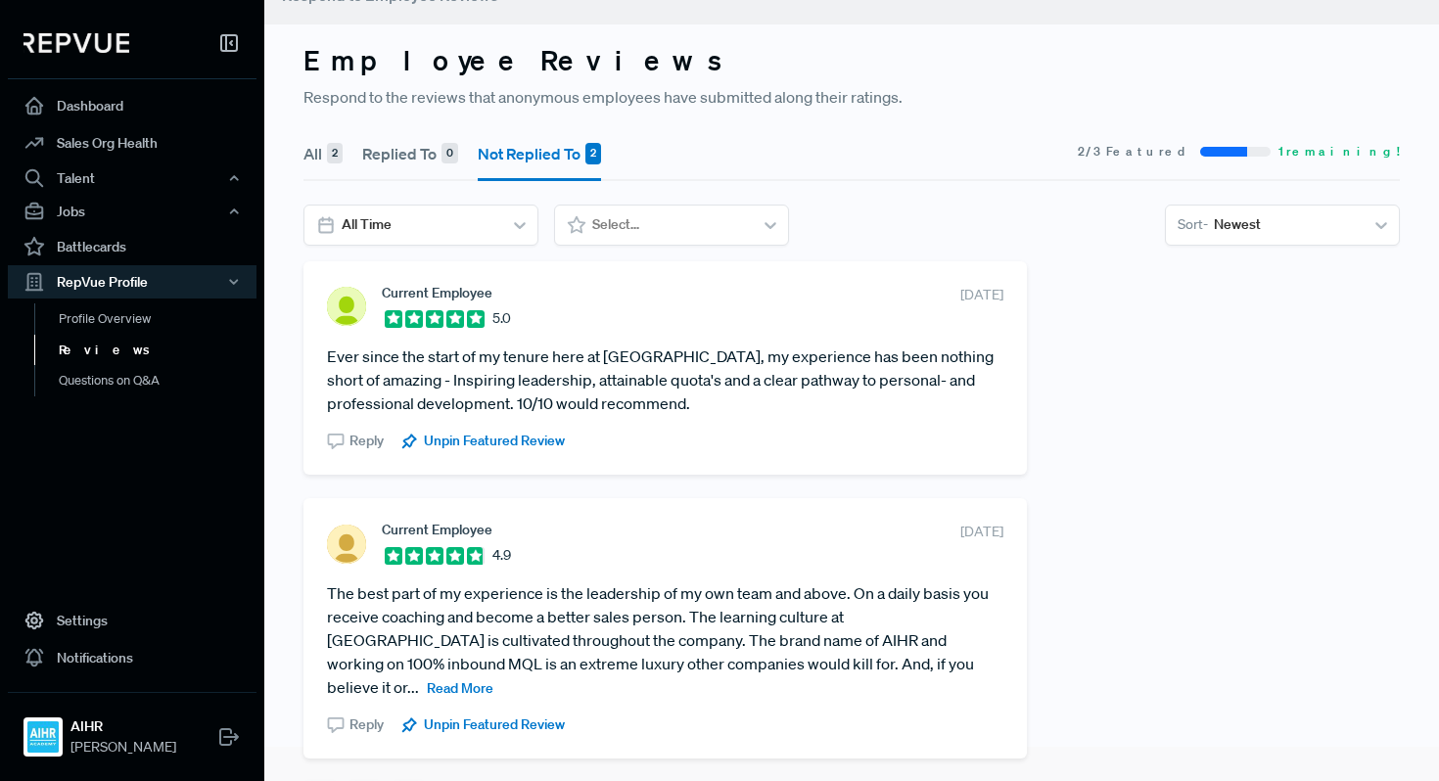
scroll to position [70, 0]
